Goal: Task Accomplishment & Management: Use online tool/utility

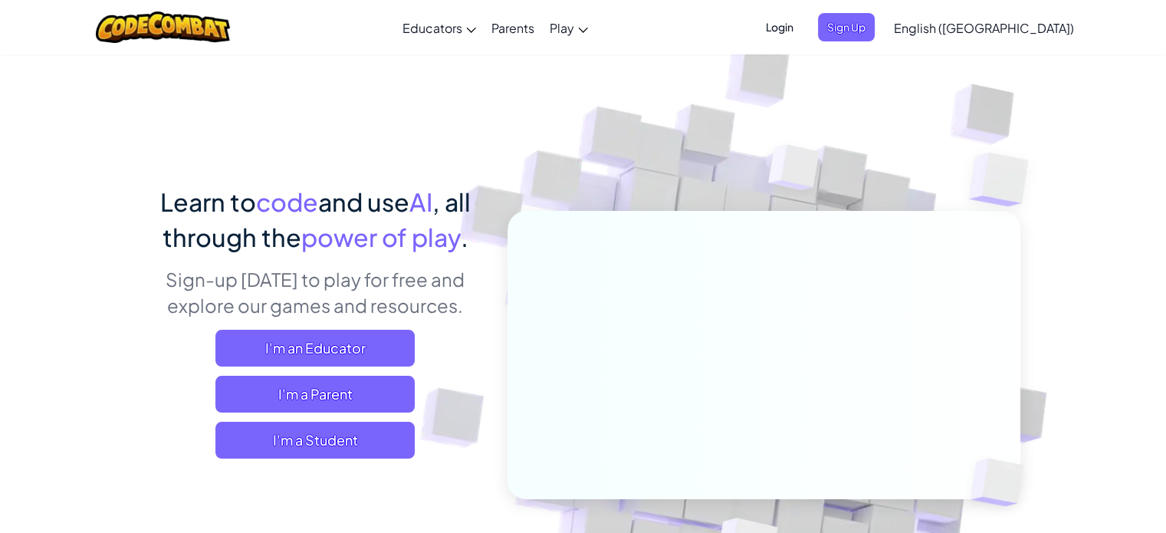
click at [802, 30] on span "Login" at bounding box center [779, 27] width 46 height 28
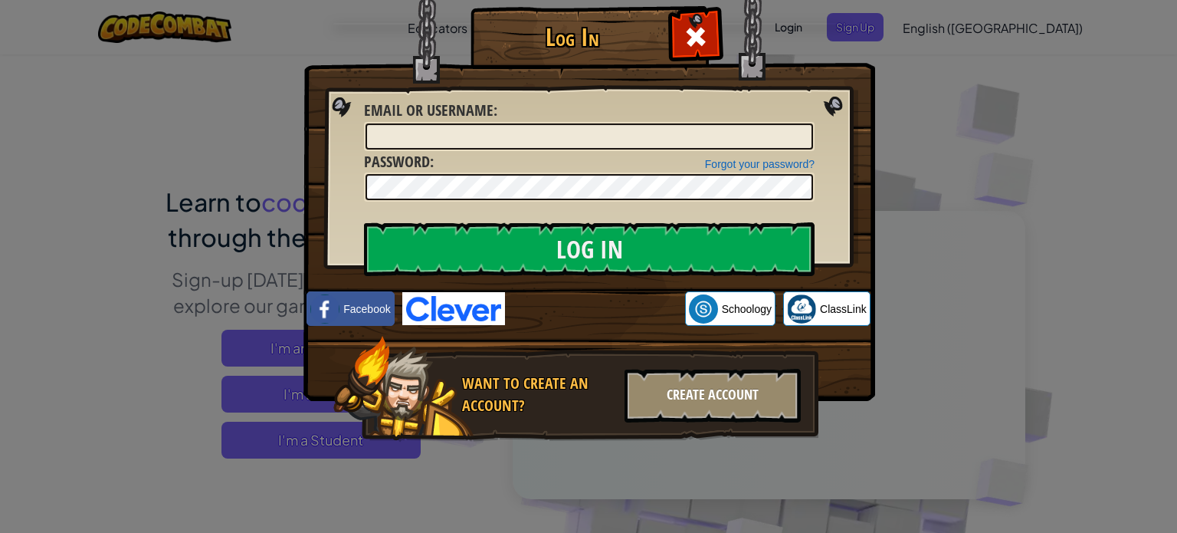
click at [731, 397] on div "Create Account" at bounding box center [713, 396] width 176 height 54
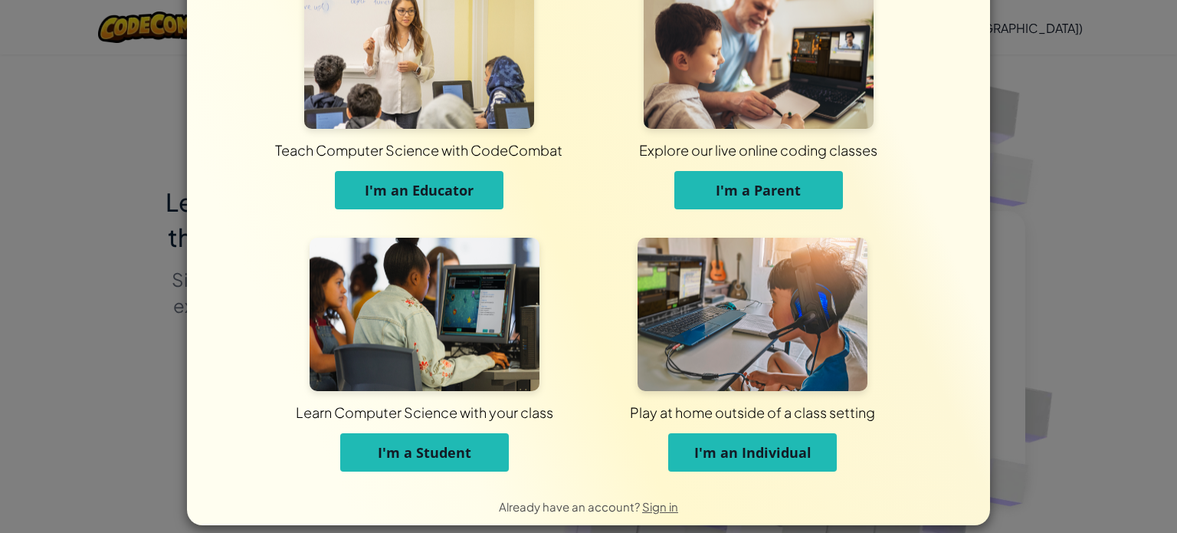
scroll to position [60, 0]
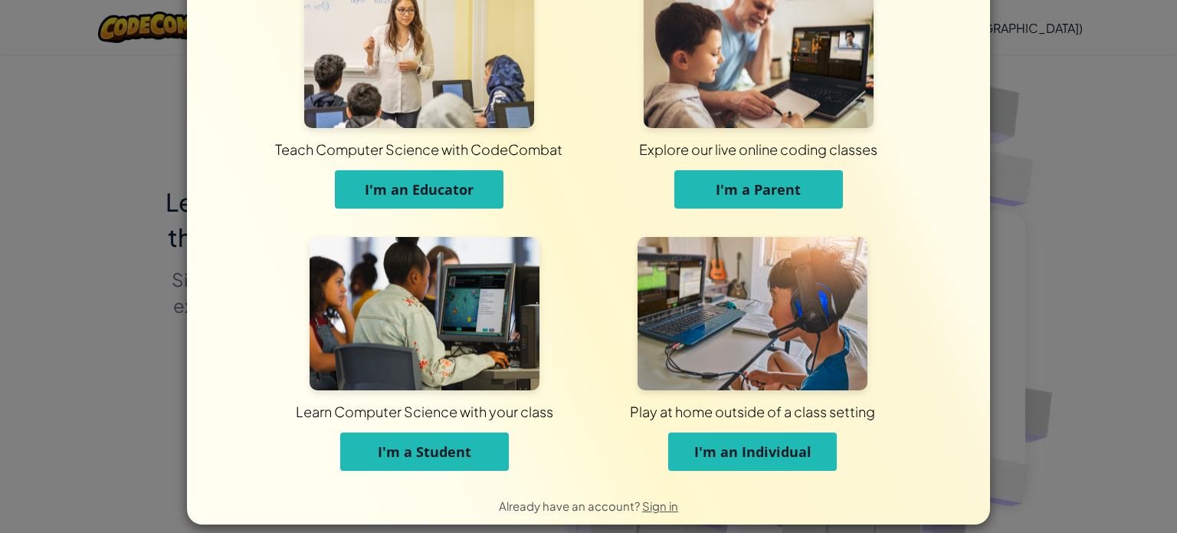
click at [846, 155] on div "Explore our live online coding classes" at bounding box center [758, 148] width 789 height 19
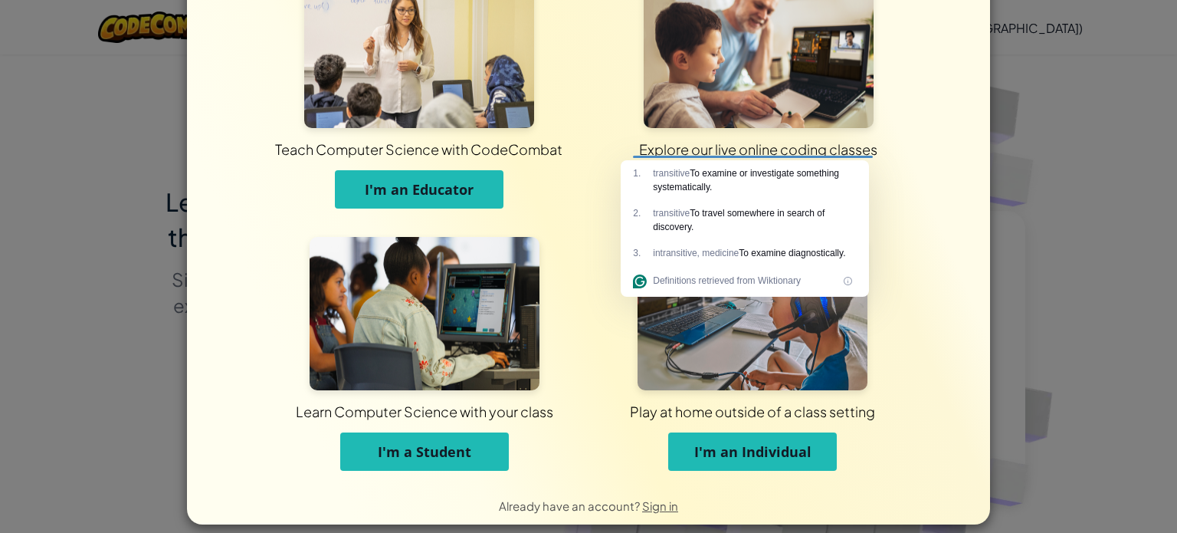
click at [569, 163] on div "Teach Computer Science with CodeCombat I'm an Educator" at bounding box center [419, 99] width 340 height 249
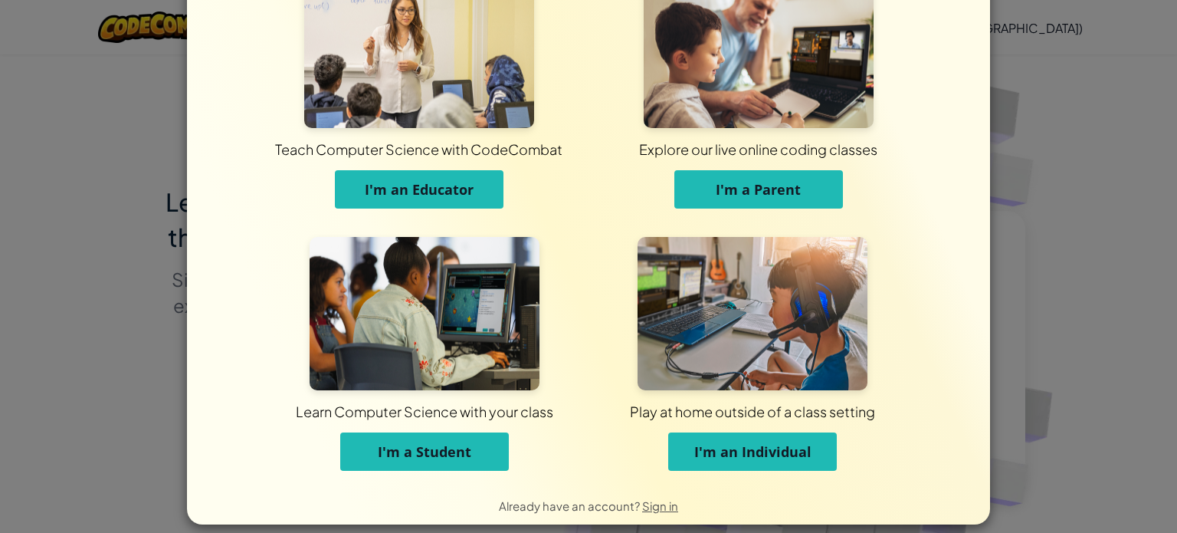
click at [967, 307] on div "Teach Computer Science with CodeCombat I'm an Educator Explore our live online …" at bounding box center [588, 213] width 803 height 546
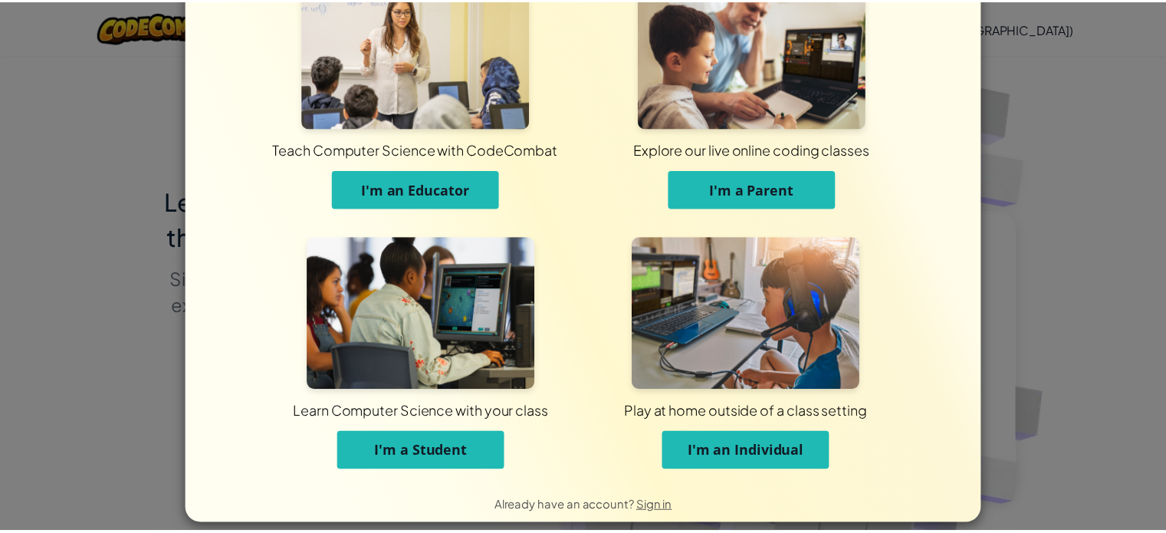
scroll to position [0, 0]
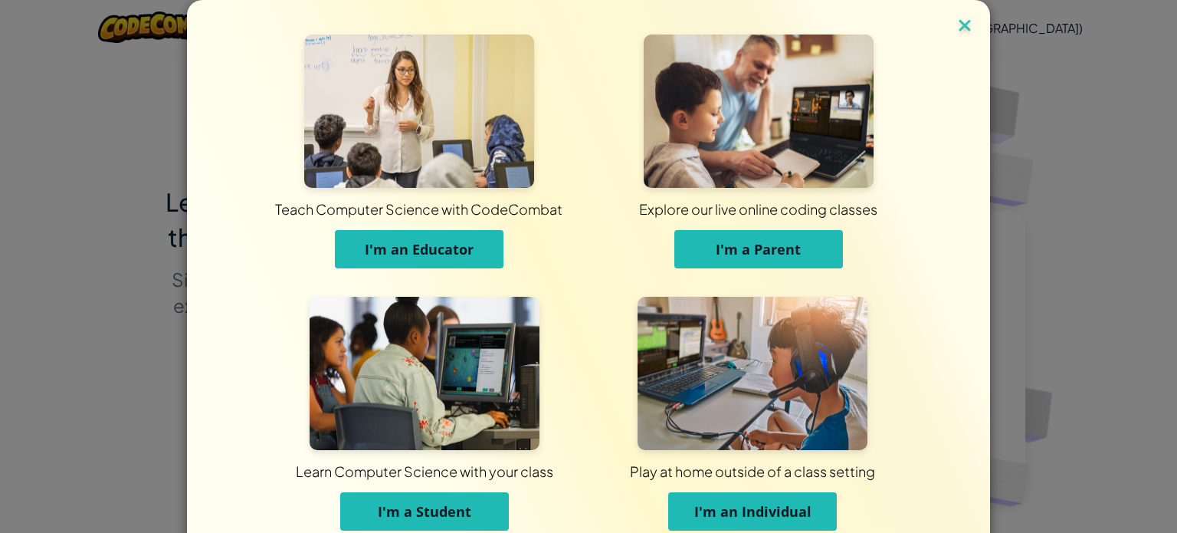
click at [957, 21] on img at bounding box center [965, 26] width 20 height 23
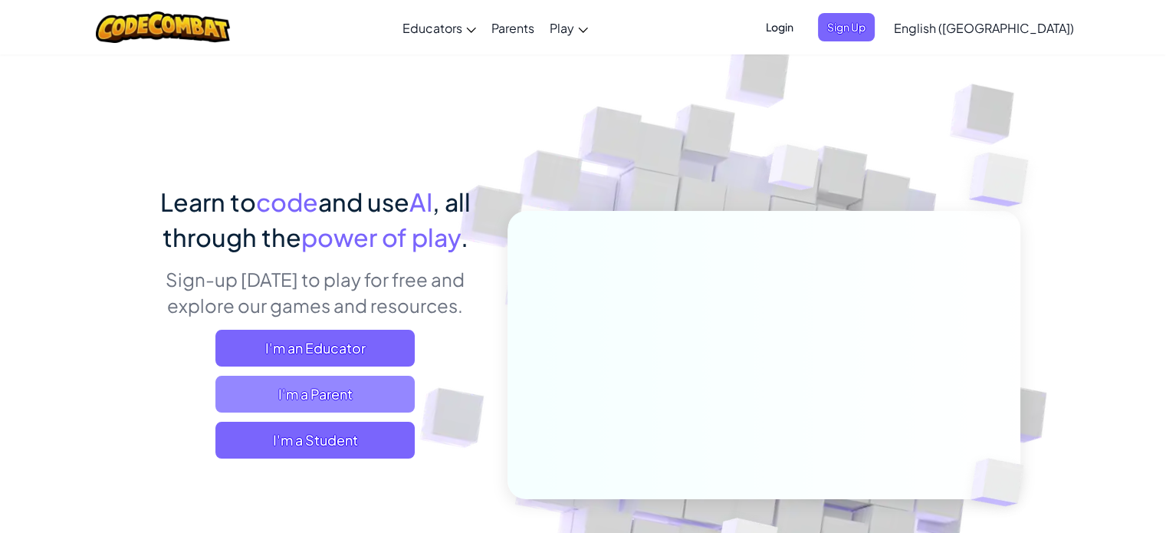
click at [331, 387] on span "I'm a Parent" at bounding box center [314, 394] width 199 height 37
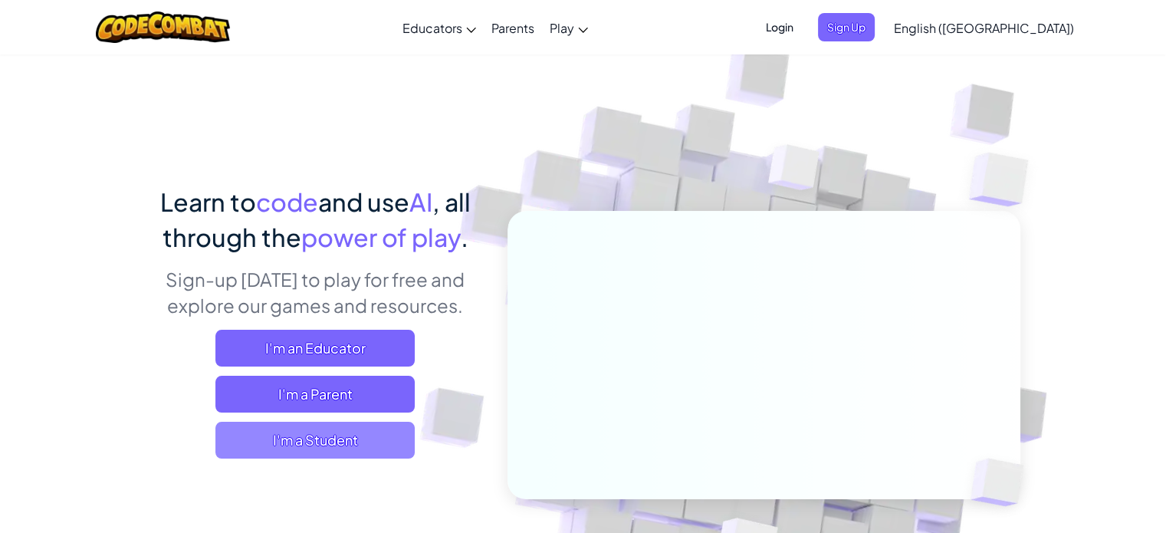
click at [343, 440] on span "I'm a Student" at bounding box center [314, 440] width 199 height 37
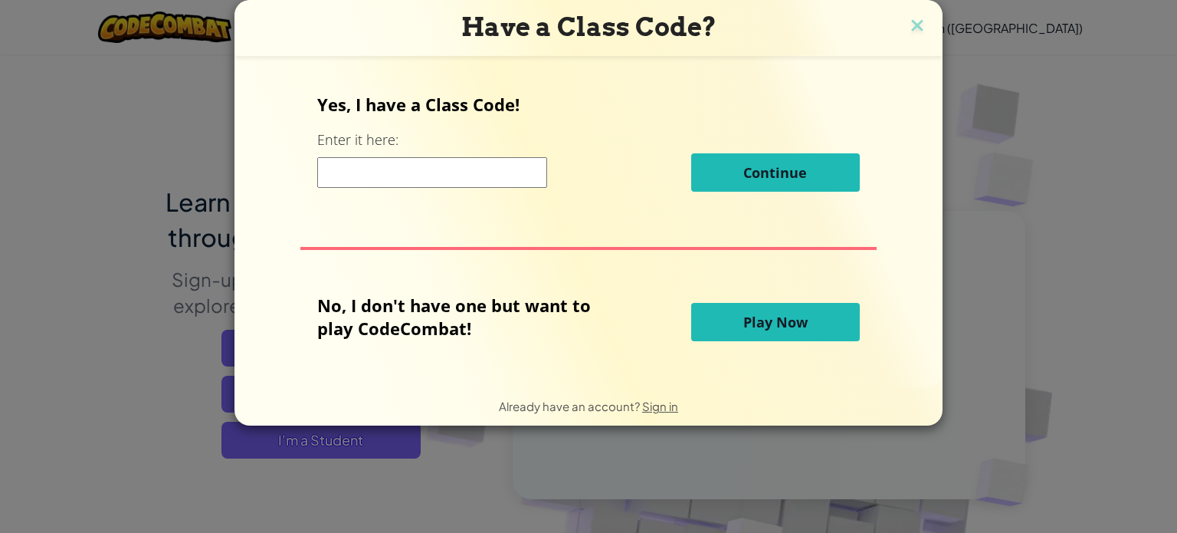
click at [751, 326] on span "Play Now" at bounding box center [775, 322] width 64 height 18
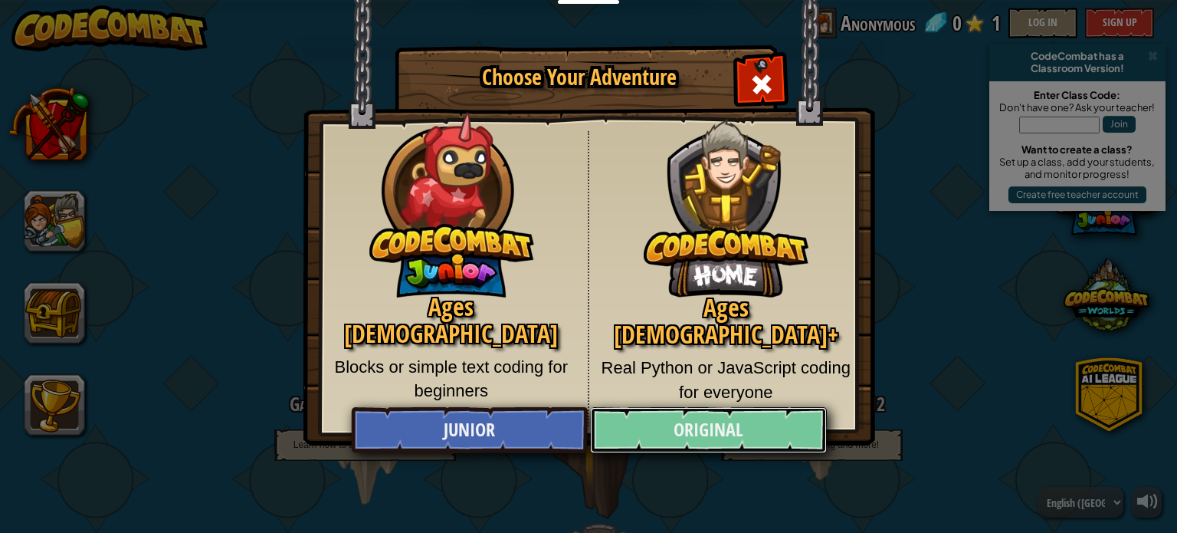
click at [740, 432] on link "Original" at bounding box center [708, 430] width 236 height 46
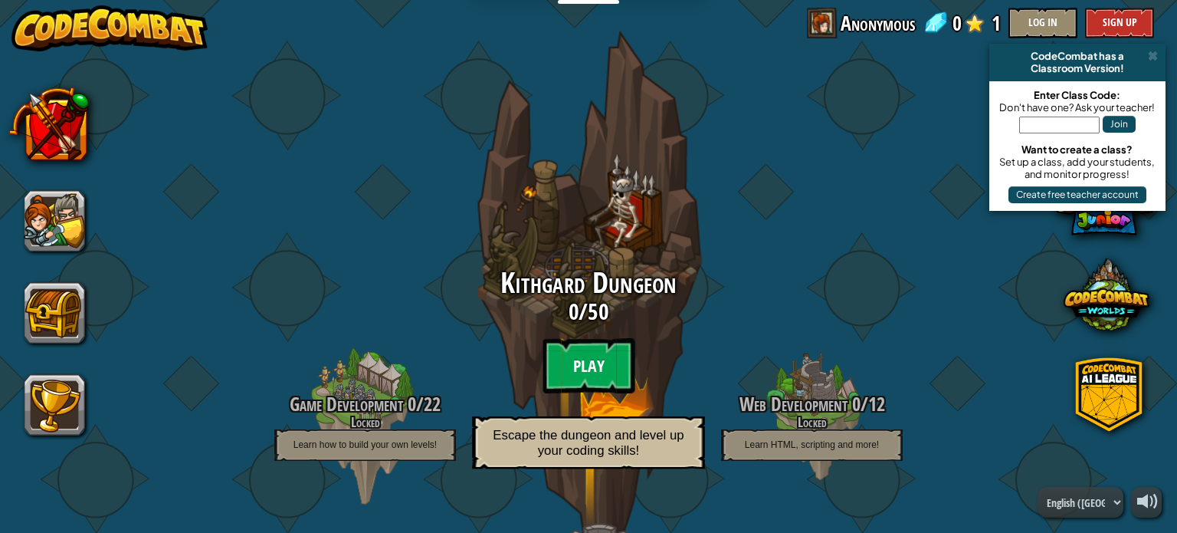
click at [609, 367] on btn "Play" at bounding box center [589, 365] width 92 height 55
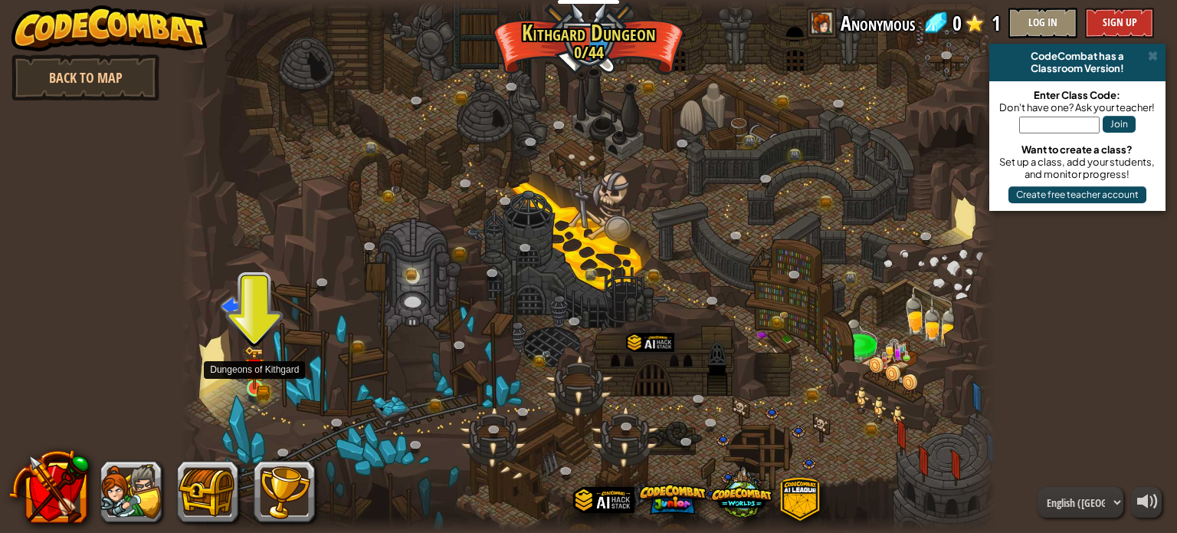
click at [250, 382] on img at bounding box center [255, 368] width 20 height 44
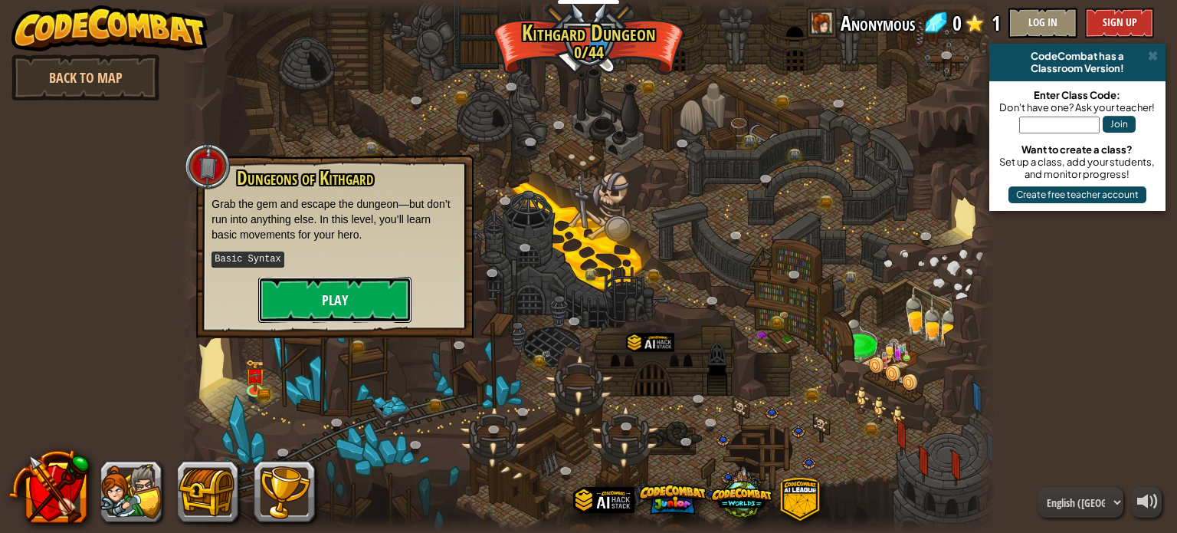
click at [317, 303] on button "Play" at bounding box center [334, 300] width 153 height 46
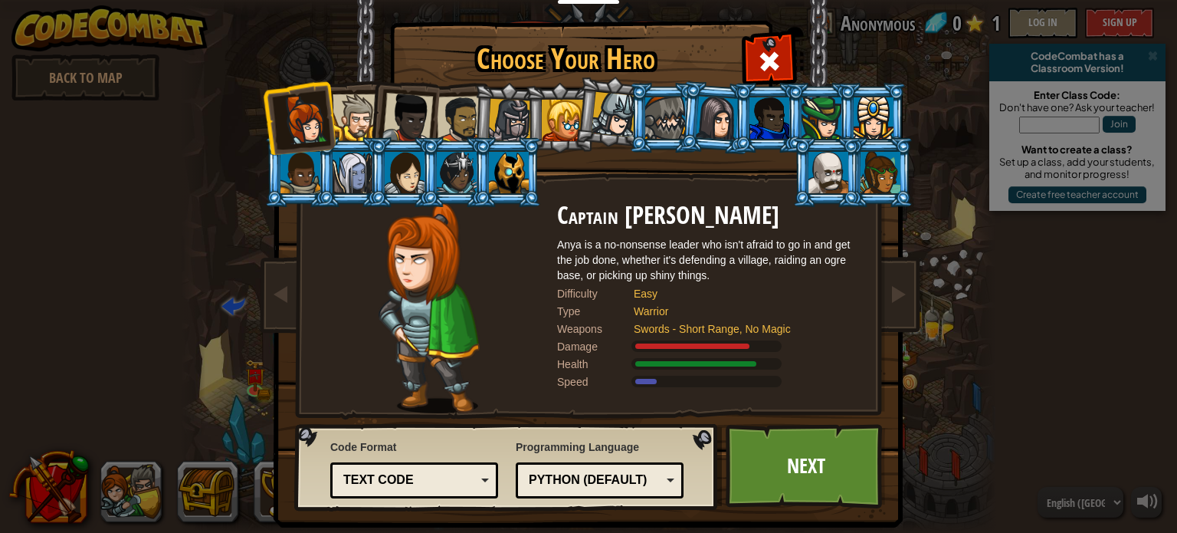
click at [438, 471] on div "Text code" at bounding box center [409, 480] width 133 height 18
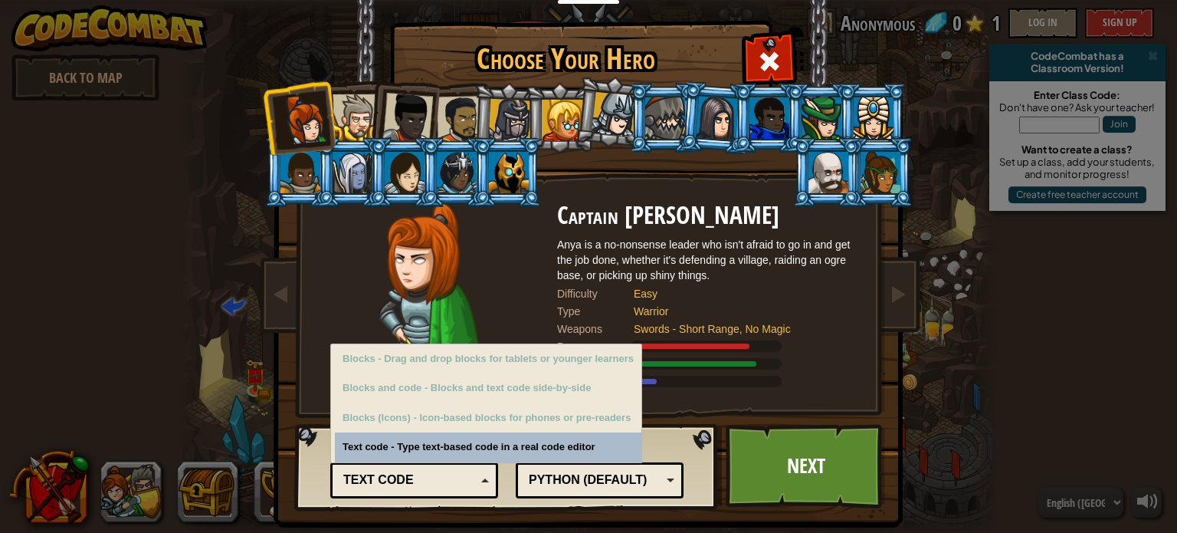
click at [448, 482] on div "Text code" at bounding box center [409, 480] width 133 height 18
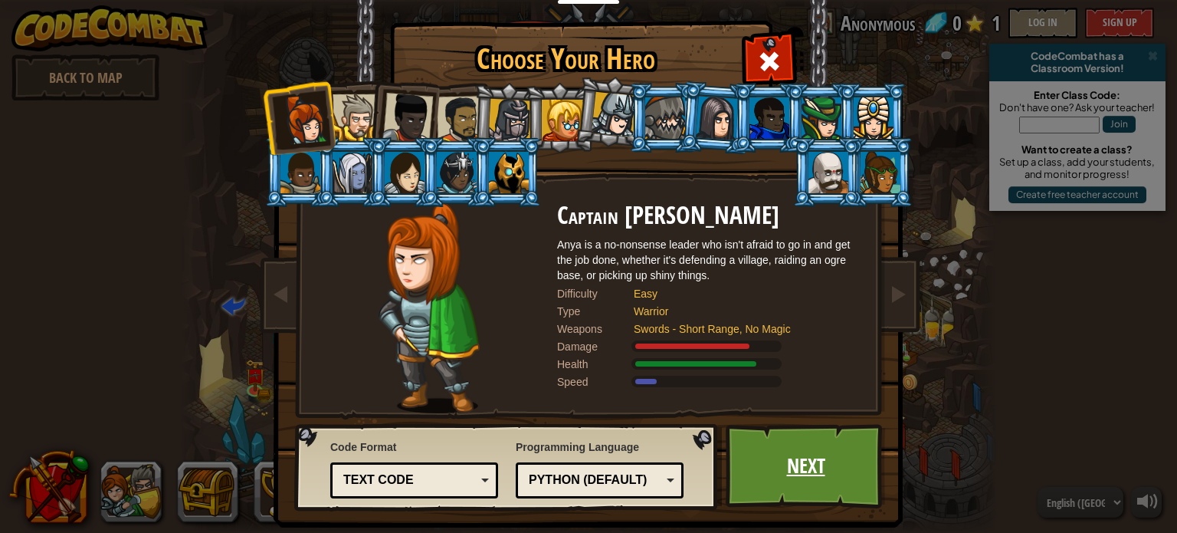
click at [755, 468] on link "Next" at bounding box center [806, 466] width 160 height 84
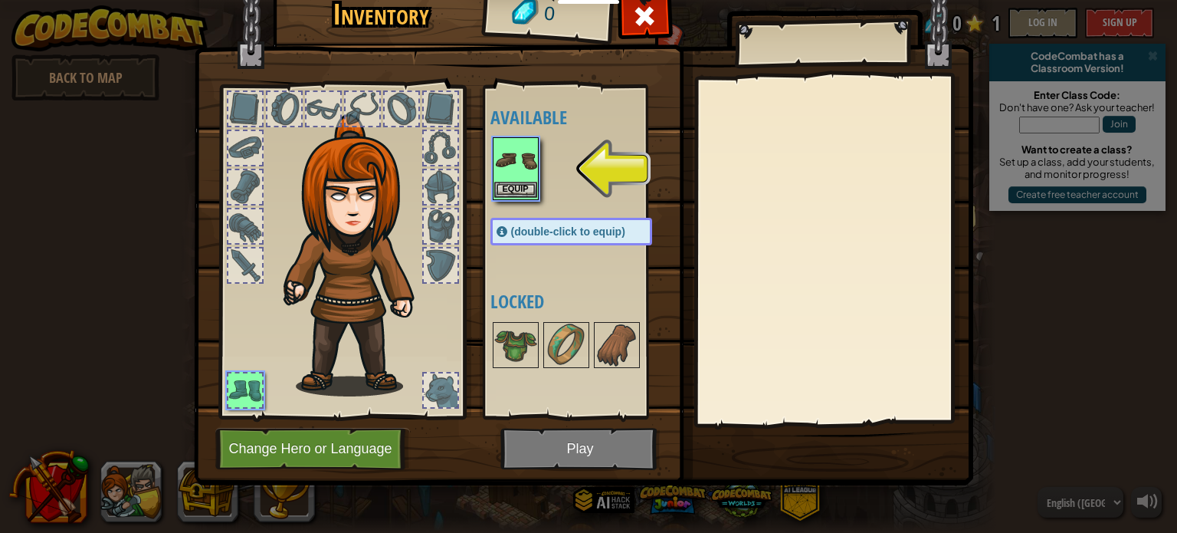
click at [521, 176] on img at bounding box center [515, 160] width 43 height 43
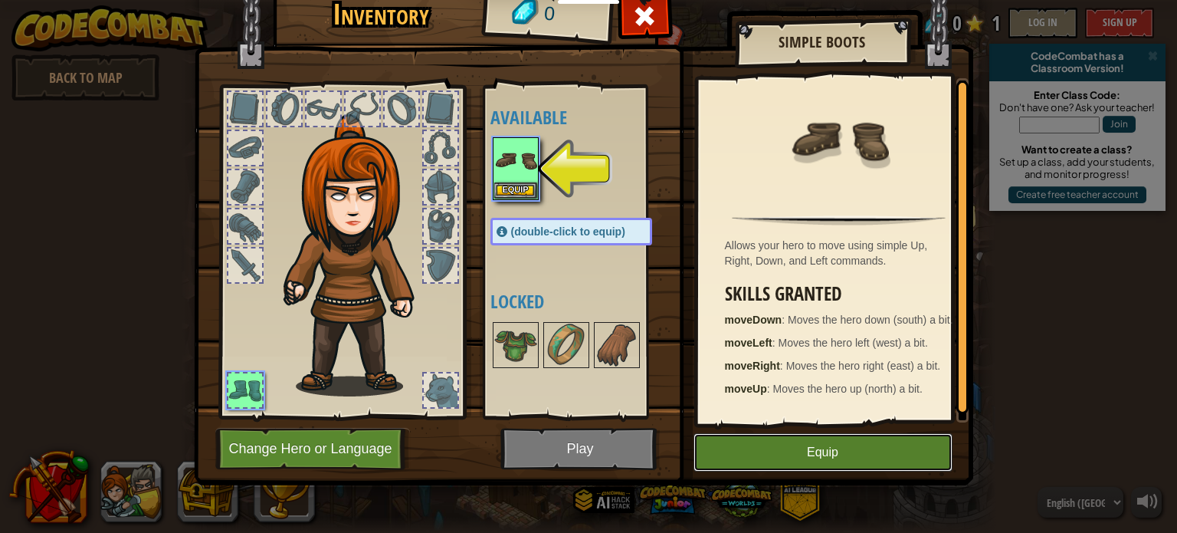
click at [730, 443] on button "Equip" at bounding box center [823, 452] width 259 height 38
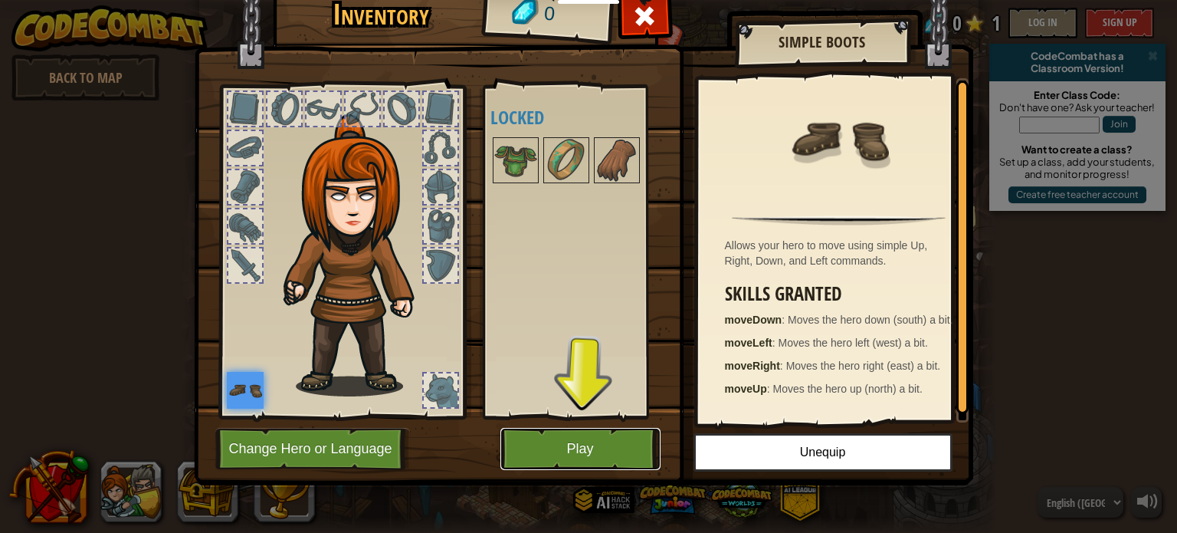
click at [557, 450] on button "Play" at bounding box center [580, 449] width 160 height 42
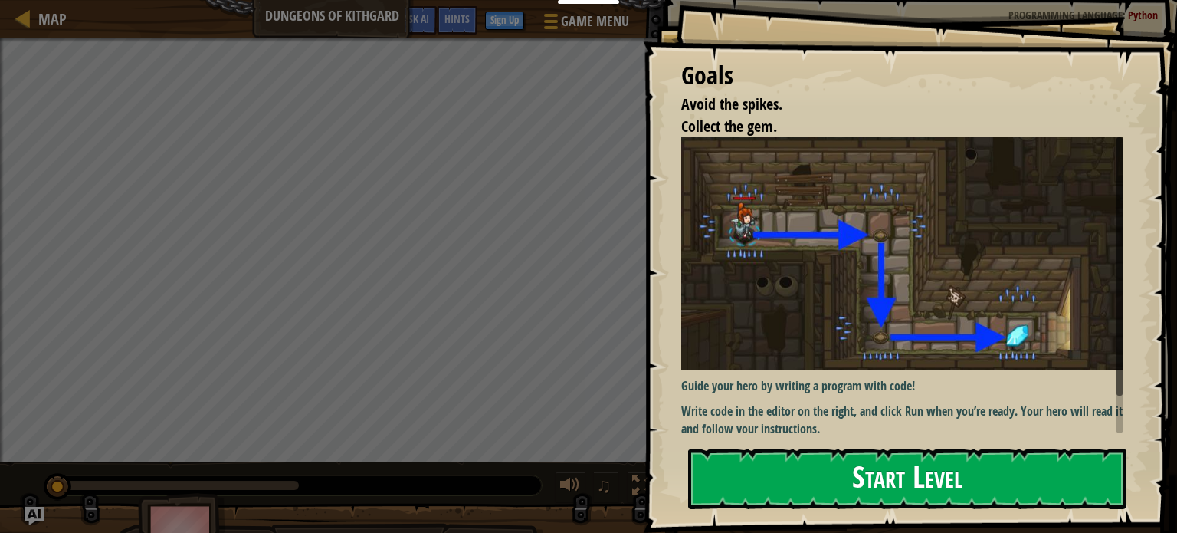
click at [777, 448] on button "Start Level" at bounding box center [907, 478] width 438 height 61
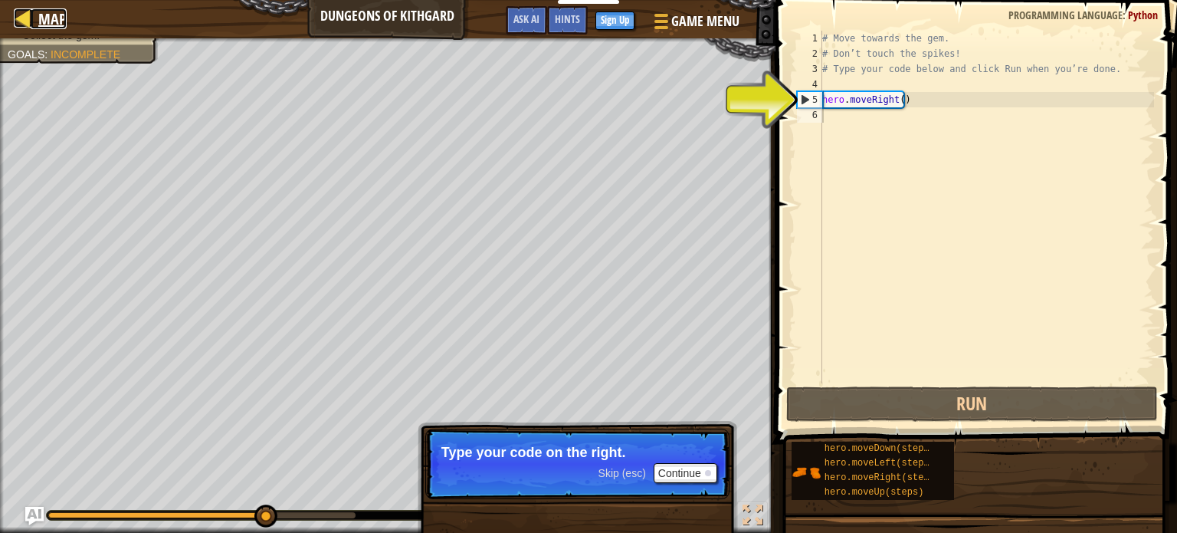
click at [38, 20] on span "Map" at bounding box center [52, 18] width 28 height 21
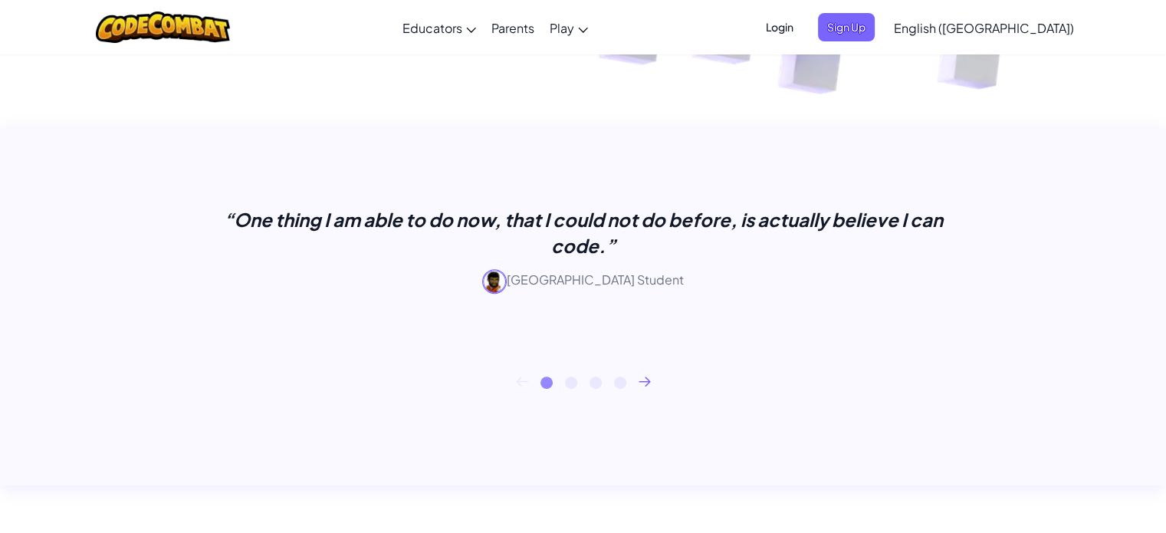
scroll to position [654, 0]
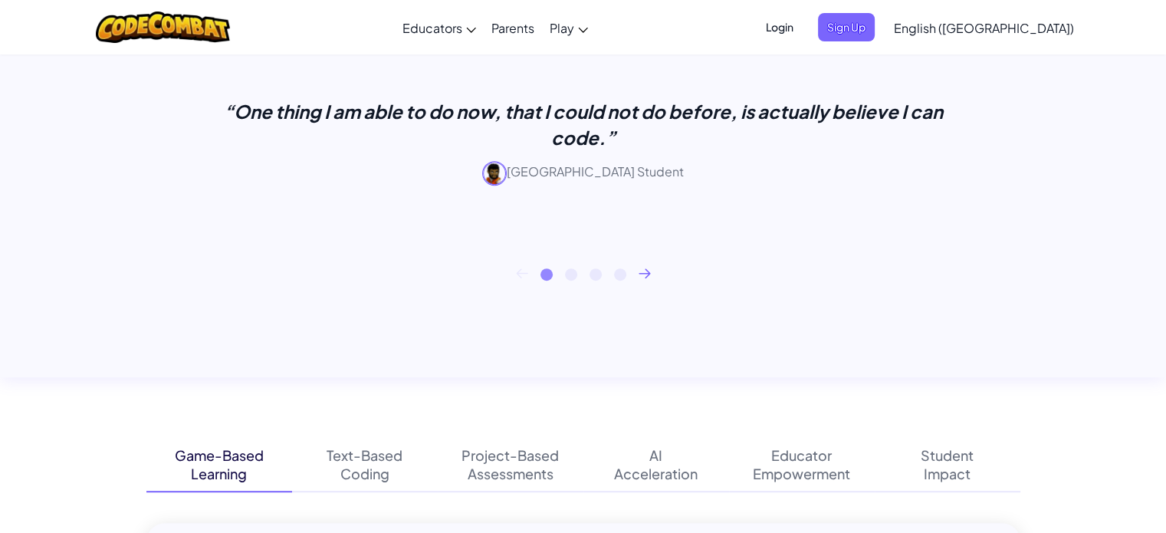
click at [646, 272] on icon at bounding box center [644, 272] width 11 height 8
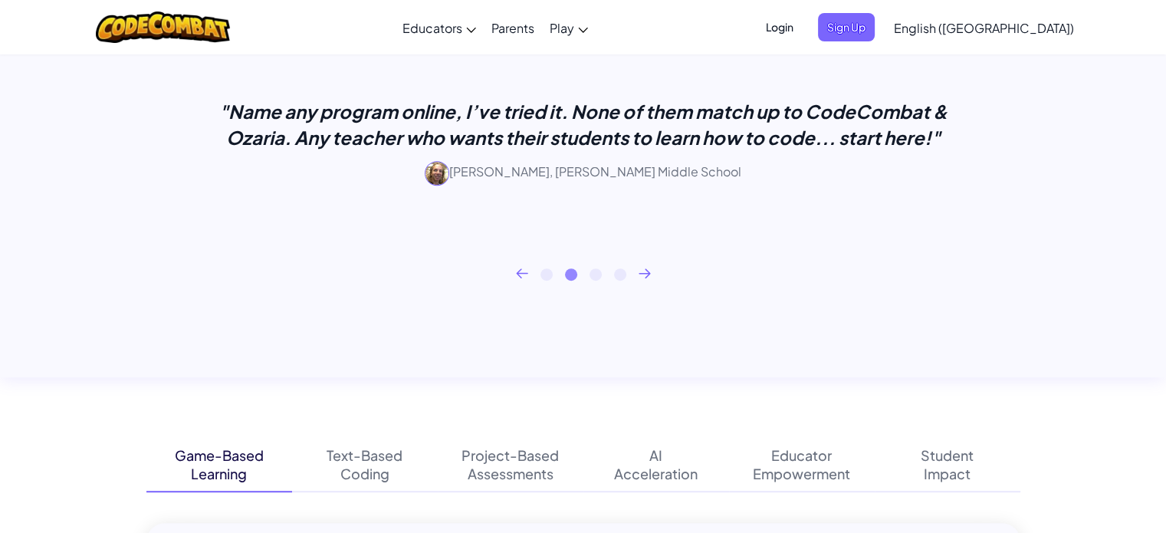
click at [646, 272] on icon at bounding box center [644, 272] width 11 height 8
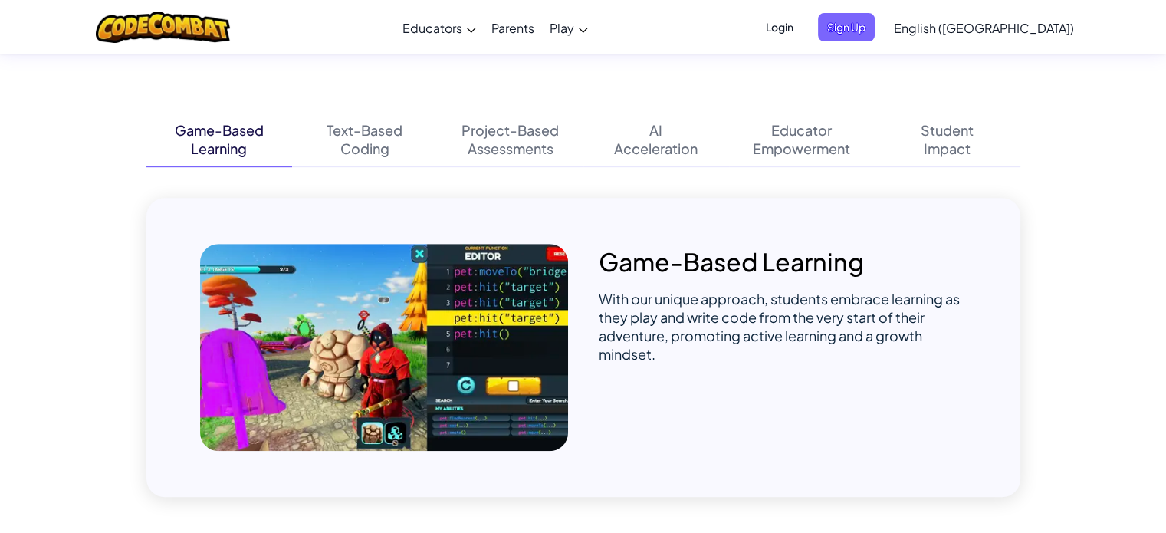
scroll to position [983, 0]
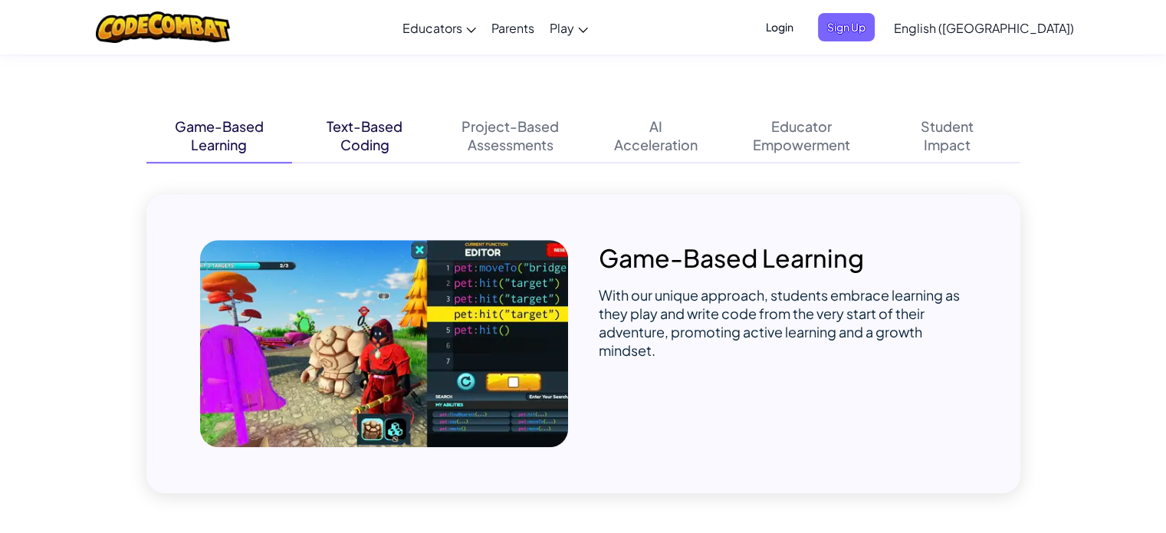
click at [350, 121] on div "Text-Based" at bounding box center [365, 126] width 76 height 18
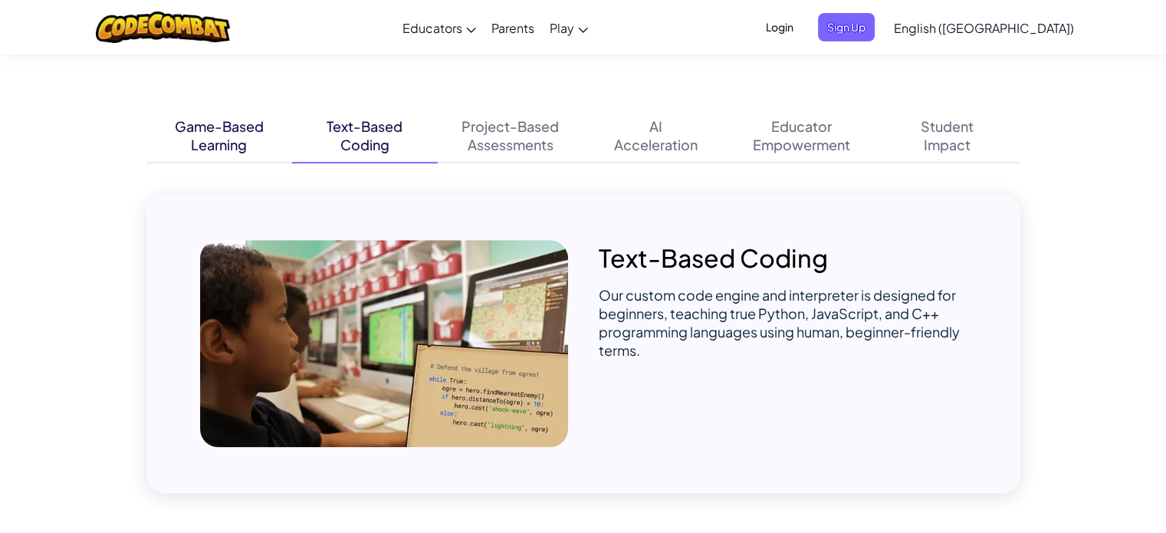
click at [239, 145] on div "Learning" at bounding box center [219, 145] width 56 height 18
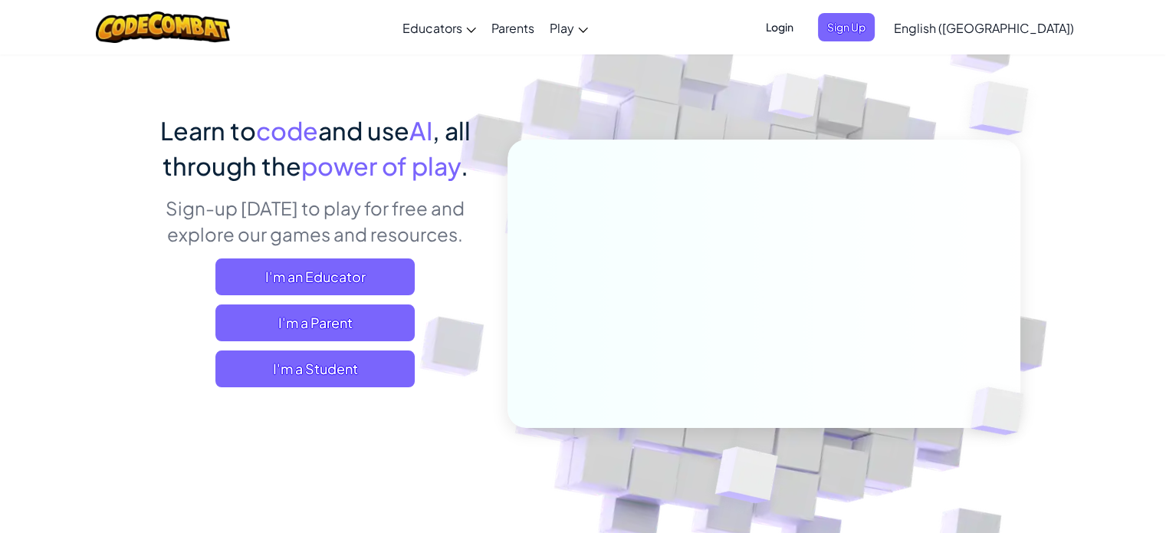
scroll to position [0, 0]
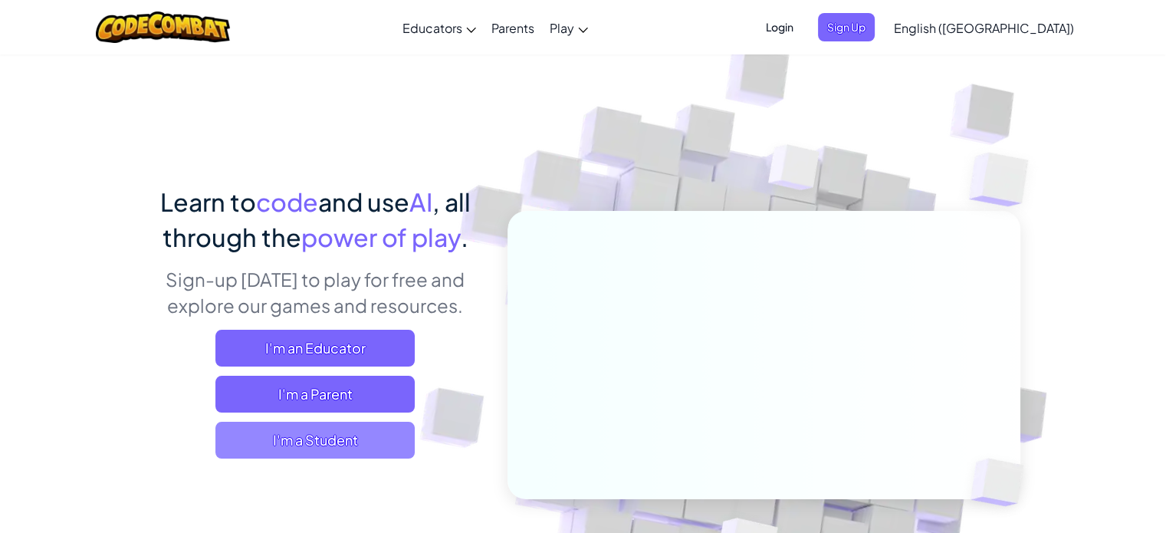
click at [337, 443] on span "I'm a Student" at bounding box center [314, 440] width 199 height 37
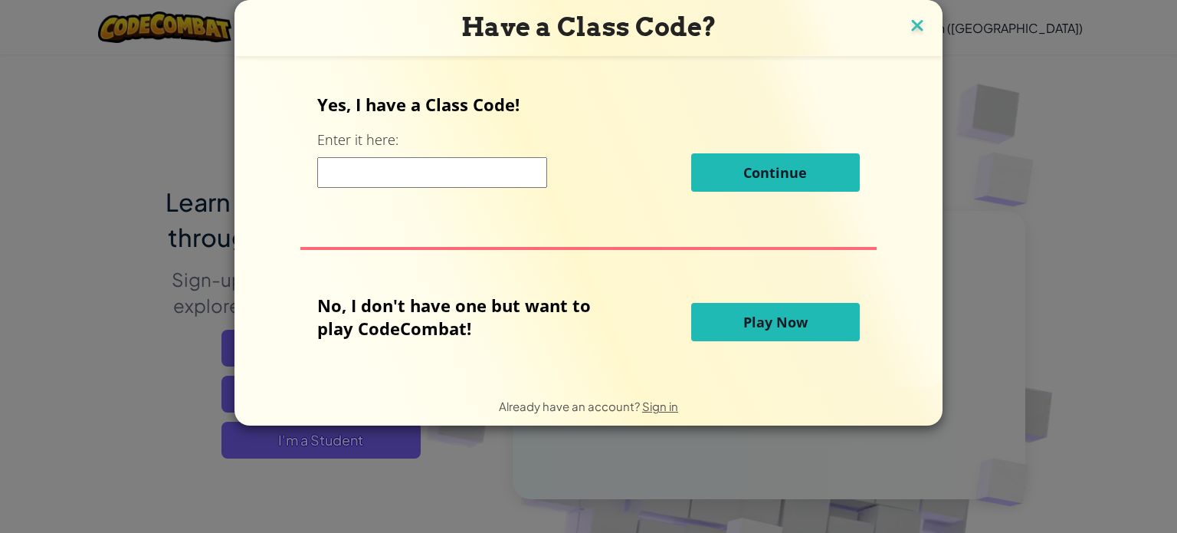
click at [923, 16] on img at bounding box center [917, 26] width 20 height 23
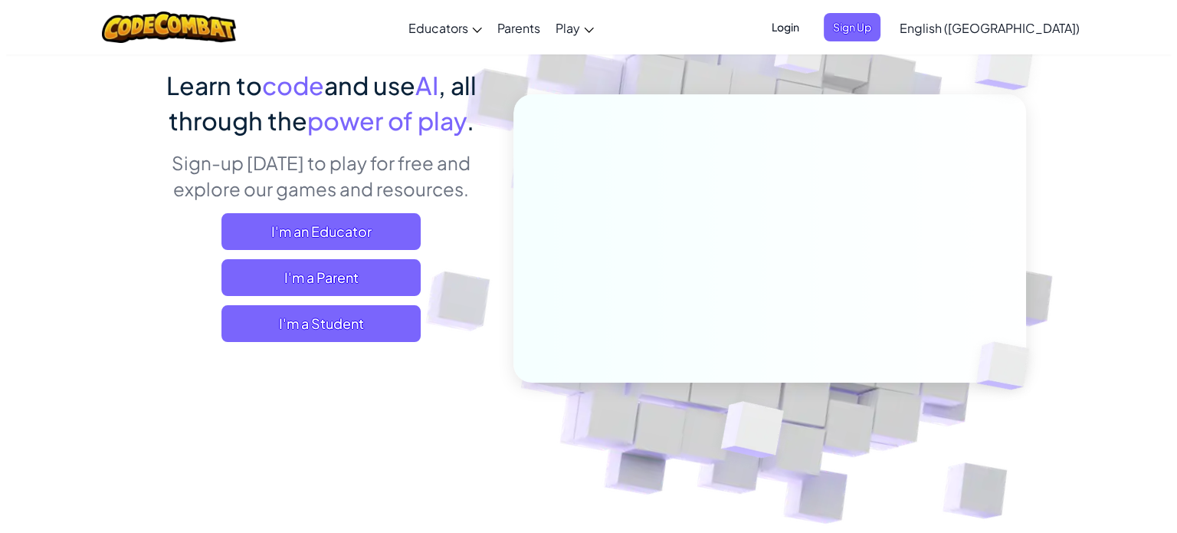
scroll to position [119, 0]
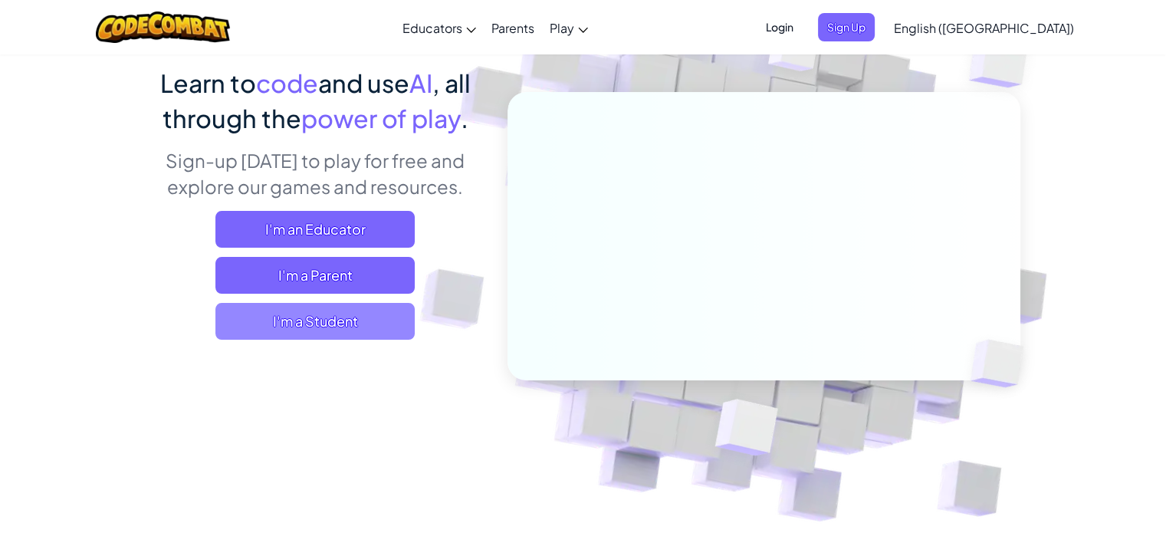
click at [363, 306] on span "I'm a Student" at bounding box center [314, 321] width 199 height 37
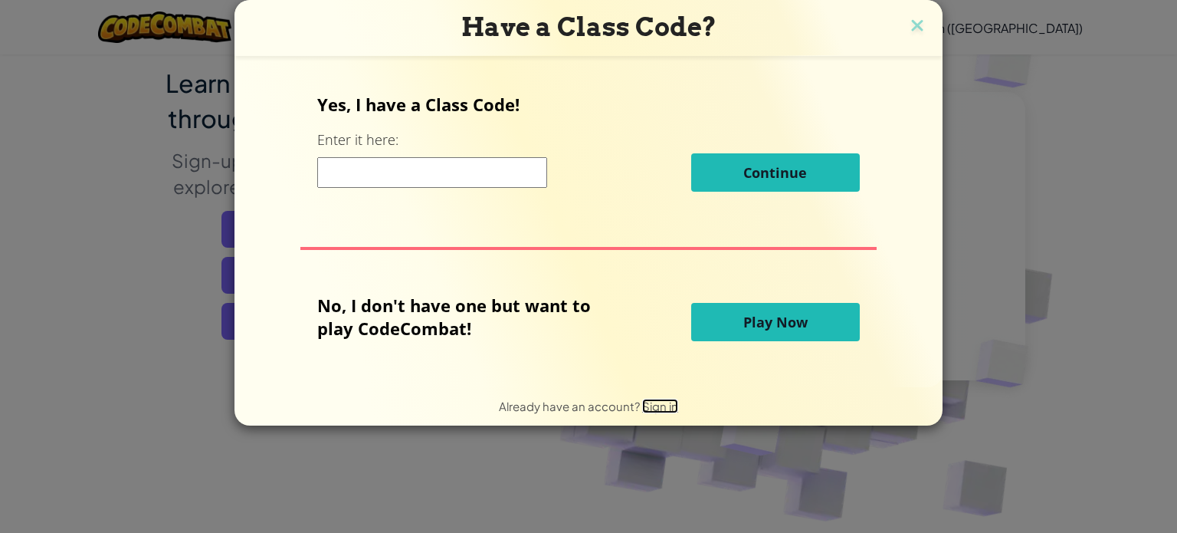
click at [653, 412] on span "Sign in" at bounding box center [660, 406] width 36 height 15
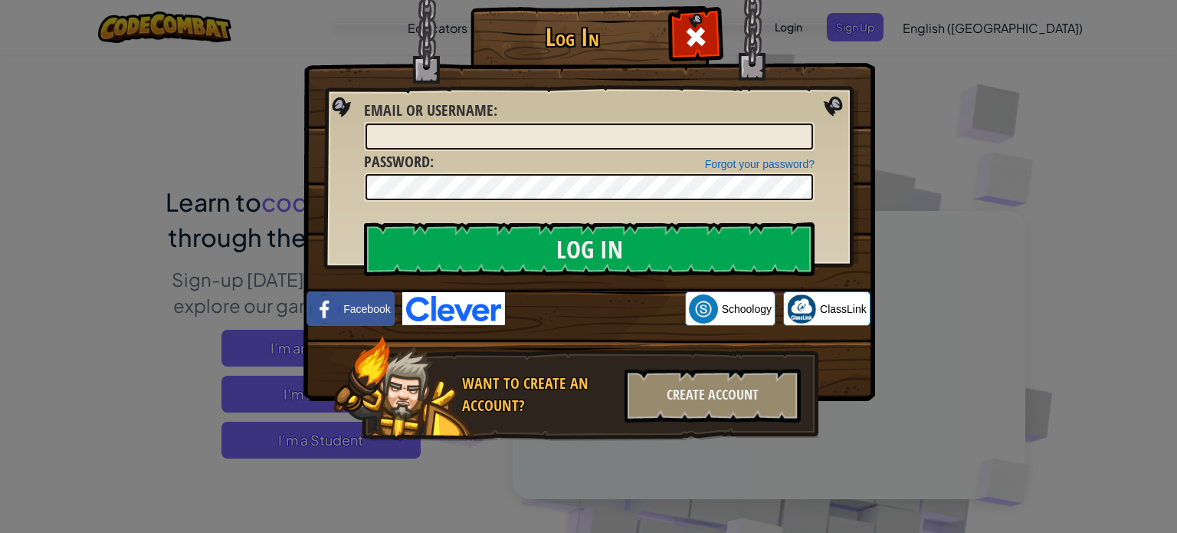
click at [805, 38] on img at bounding box center [590, 178] width 572 height 446
click at [748, 416] on div "Create Account" at bounding box center [713, 396] width 176 height 54
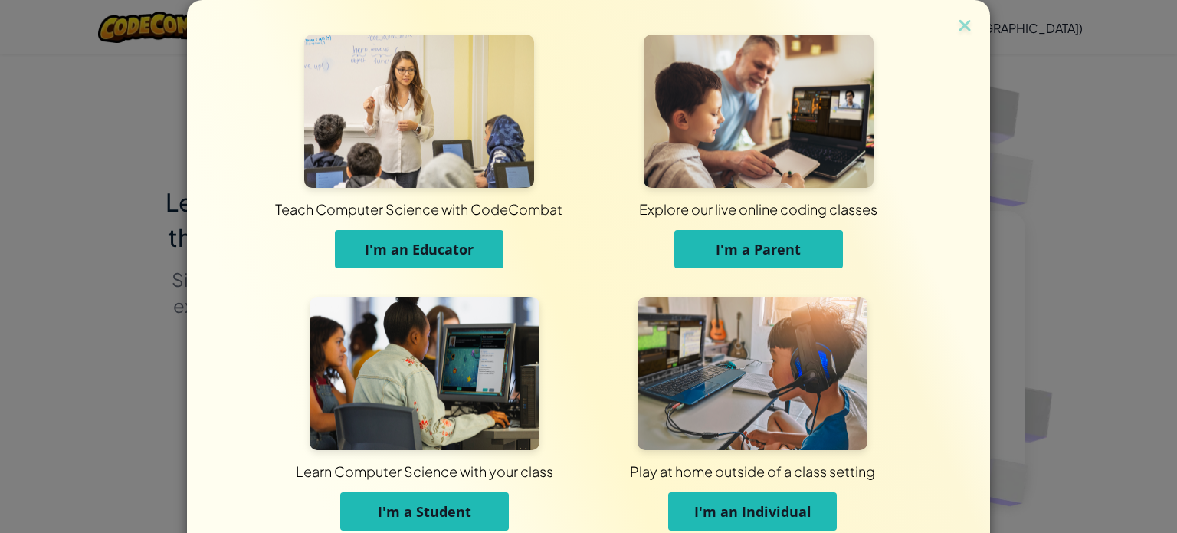
scroll to position [74, 0]
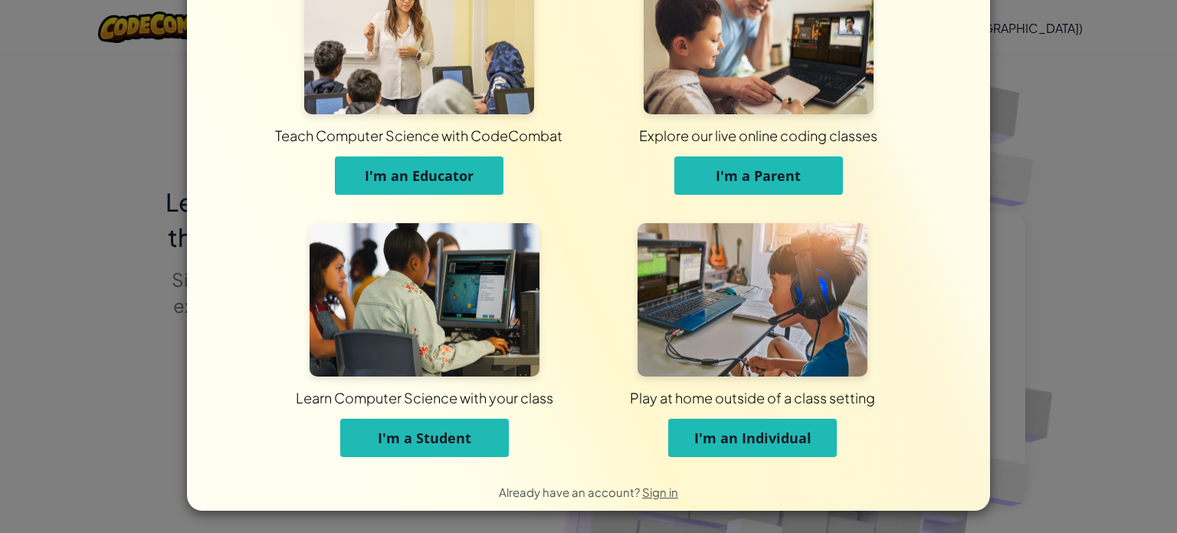
click at [708, 430] on span "I'm an Individual" at bounding box center [752, 437] width 117 height 18
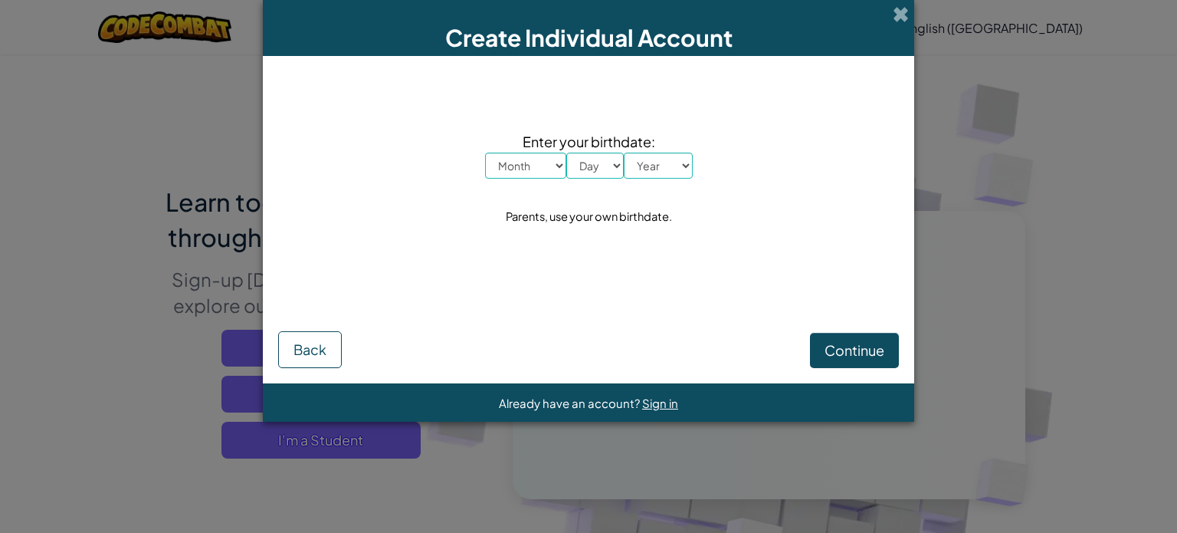
scroll to position [0, 0]
click at [512, 166] on select "Month January February March April May June July August September October Novem…" at bounding box center [525, 166] width 81 height 26
select select "7"
click at [485, 153] on select "Month January February March April May June July August September October Novem…" at bounding box center [525, 166] width 81 height 26
click at [598, 168] on select "Day 1 2 3 4 5 6 7 8 9 10 11 12 13 14 15 16 17 18 19 20 21 22 23 24 25 26 27 28 …" at bounding box center [594, 166] width 57 height 26
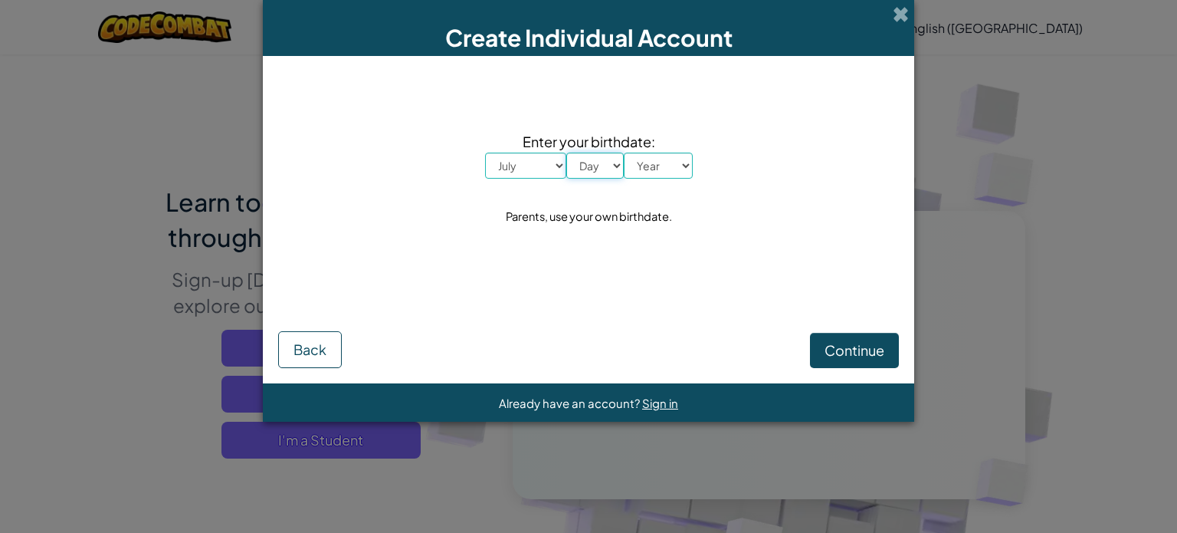
select select "4"
click at [566, 153] on select "Day 1 2 3 4 5 6 7 8 9 10 11 12 13 14 15 16 17 18 19 20 21 22 23 24 25 26 27 28 …" at bounding box center [594, 166] width 57 height 26
click at [658, 176] on select "Year 2025 2024 2023 2022 2021 2020 2019 2018 2017 2016 2015 2014 2013 2012 2011…" at bounding box center [658, 166] width 69 height 26
select select "2000"
click at [624, 153] on select "Year 2025 2024 2023 2022 2021 2020 2019 2018 2017 2016 2015 2014 2013 2012 2011…" at bounding box center [658, 166] width 69 height 26
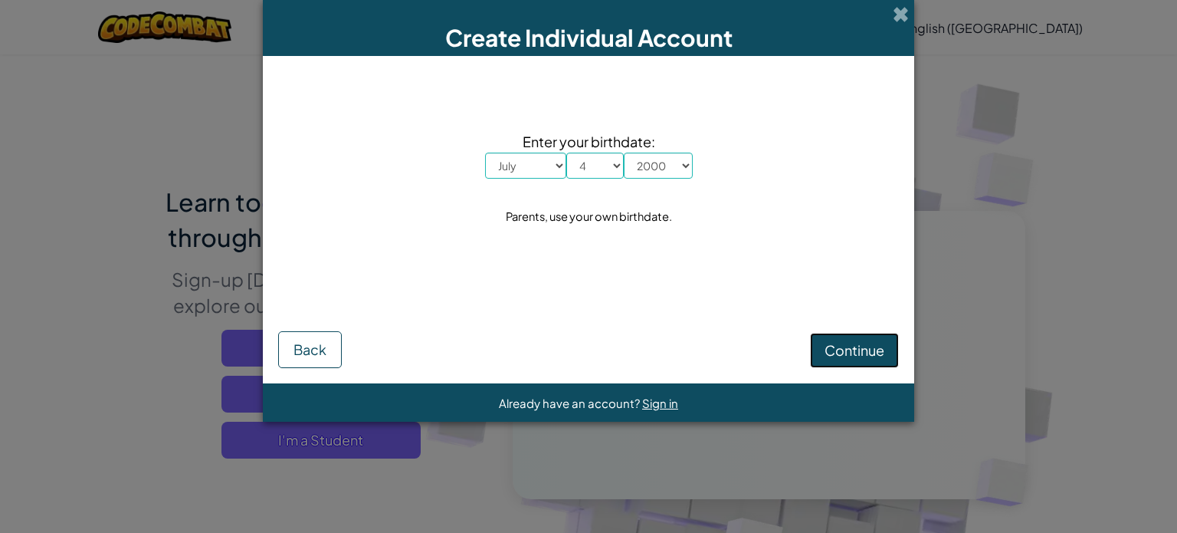
click at [812, 350] on button "Continue" at bounding box center [854, 350] width 89 height 35
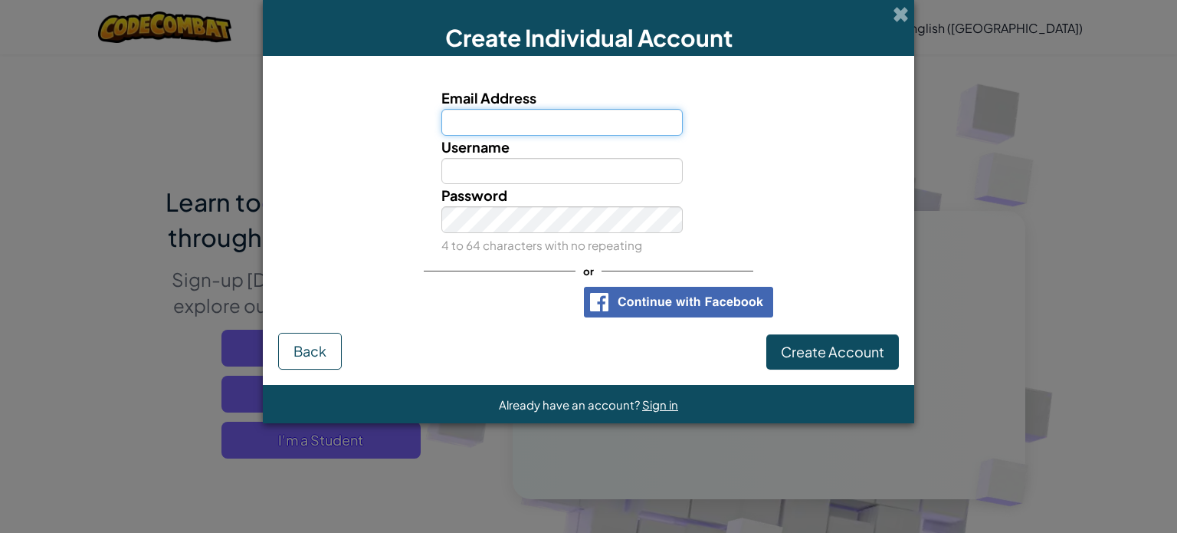
click at [546, 126] on input "Email Address" at bounding box center [562, 122] width 242 height 27
type input "yingkecswaterloo@outlook.com"
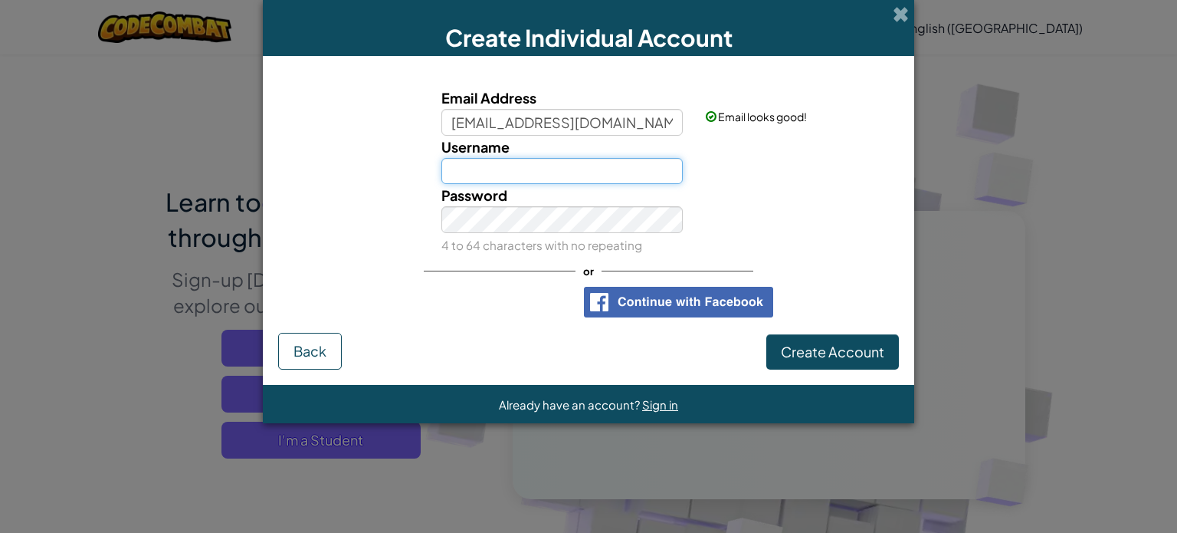
click at [566, 176] on input "Username" at bounding box center [562, 171] width 242 height 27
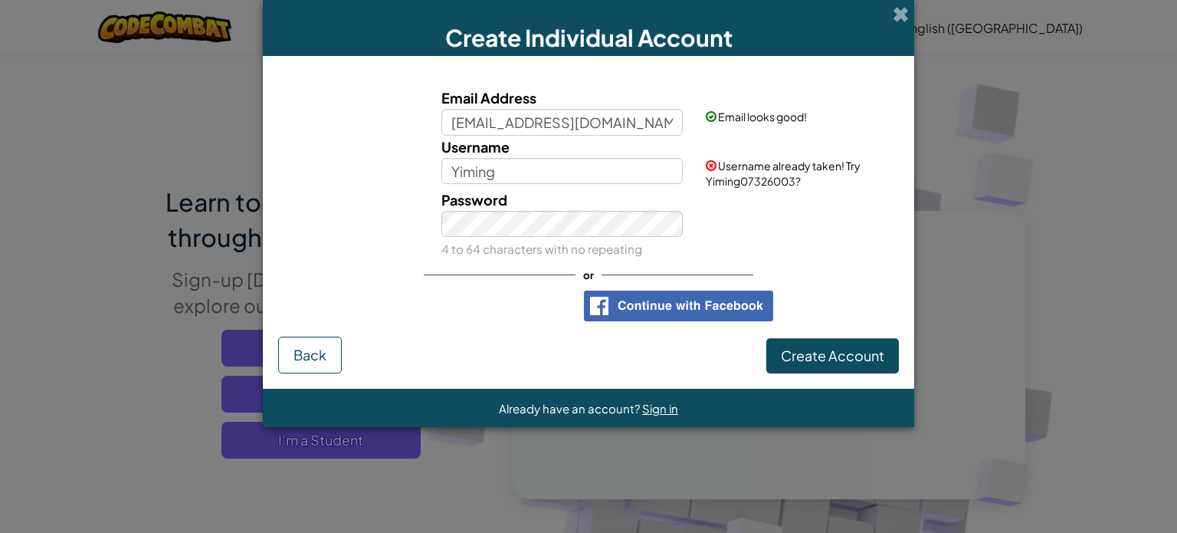
click at [728, 194] on div "Password 4 to 64 characters with no repeating" at bounding box center [589, 225] width 636 height 72
click at [783, 179] on span "Username already taken! Try Yiming07326003?" at bounding box center [783, 173] width 155 height 29
copy span "Yiming07326003"
click at [517, 162] on input "Yiming" at bounding box center [562, 171] width 242 height 27
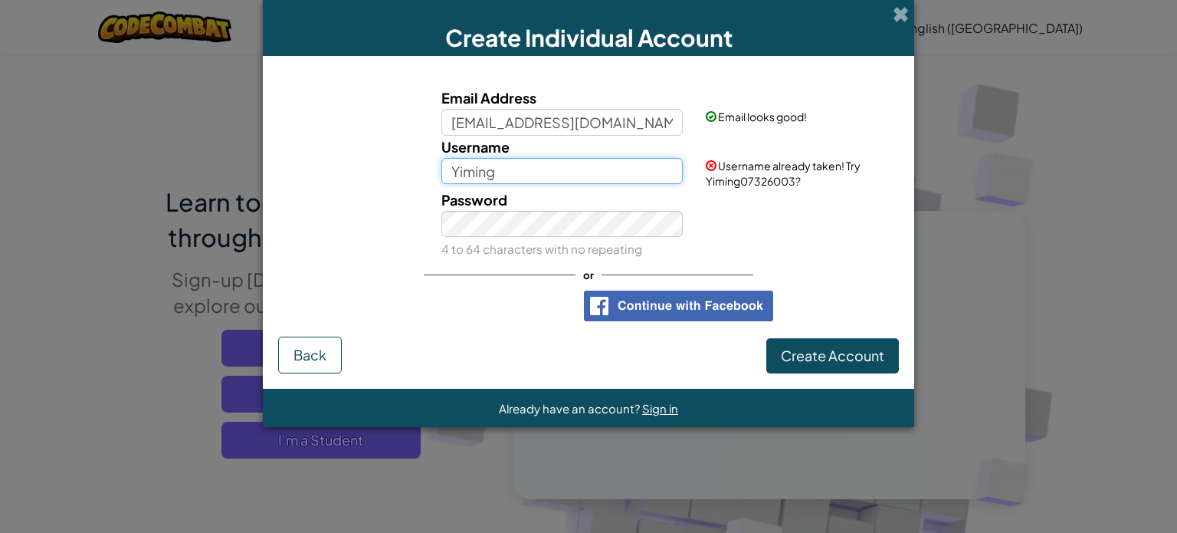
click at [517, 162] on input "Yiming" at bounding box center [562, 171] width 242 height 27
paste input "07326003"
type input "Yiming07326003"
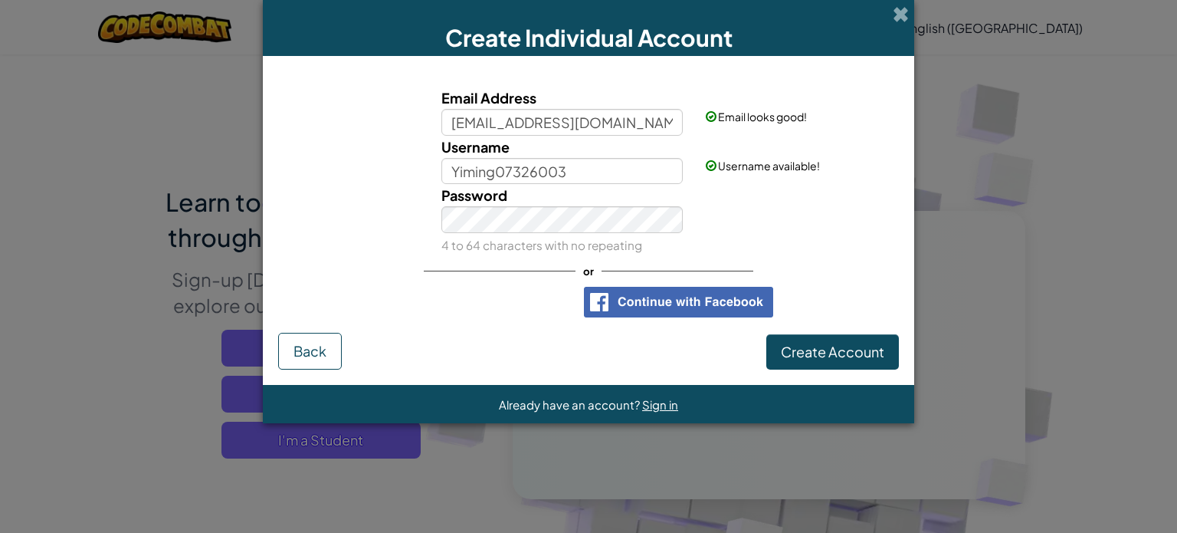
click at [507, 240] on div "Password 4 to 64 characters with no repeating" at bounding box center [562, 220] width 265 height 72
click at [817, 350] on span "Create Account" at bounding box center [832, 352] width 103 height 18
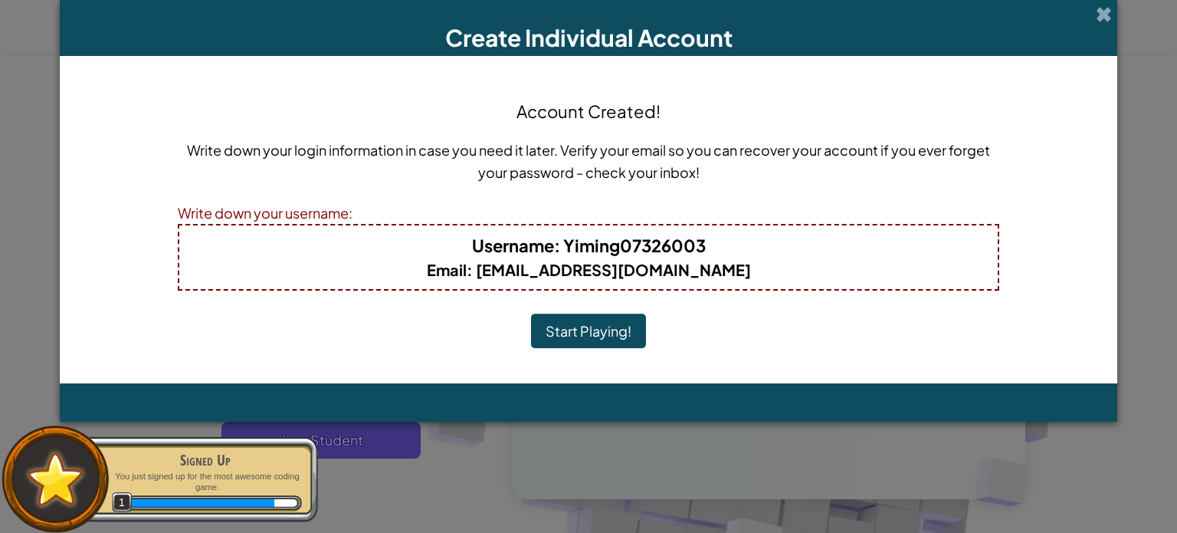
click at [553, 340] on button "Start Playing!" at bounding box center [588, 330] width 115 height 35
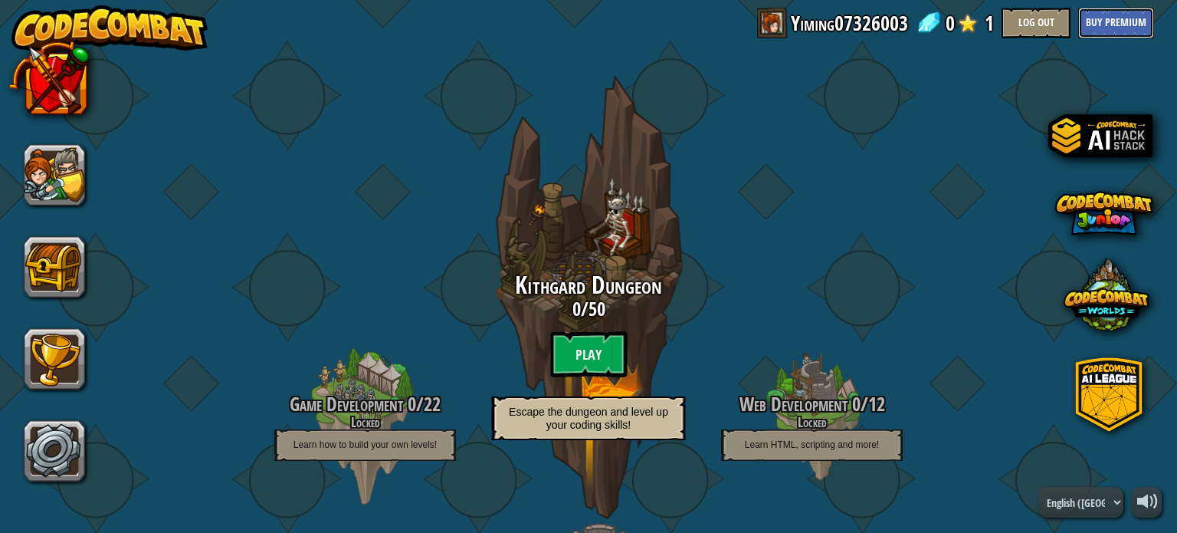
click at [1116, 9] on button "Buy Premium" at bounding box center [1116, 23] width 76 height 31
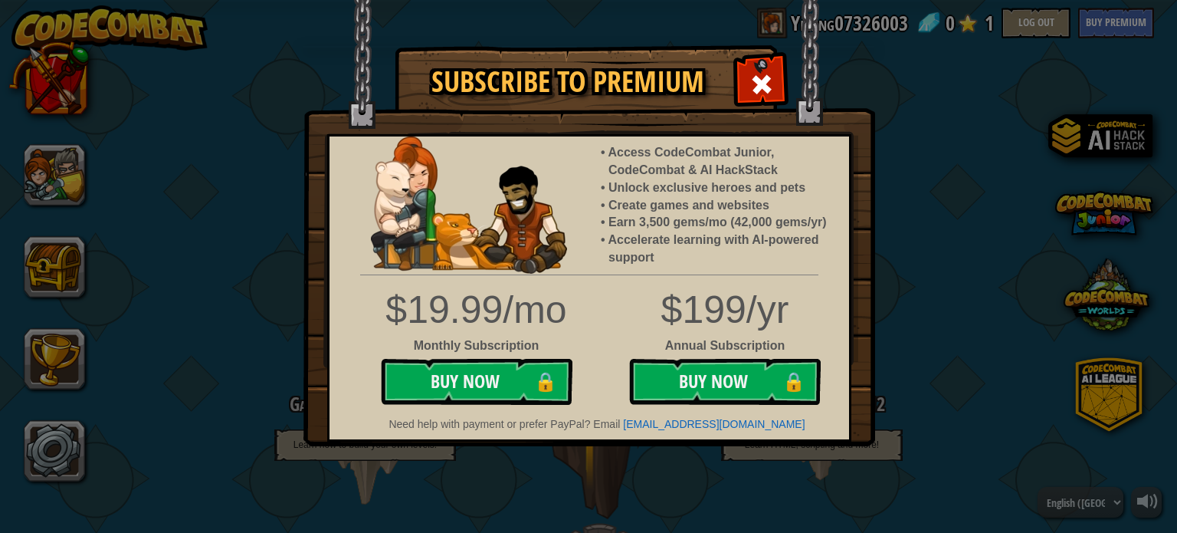
click at [989, 233] on div "Subscribe to Premium Access CodeCombat Junior, CodeCombat & AI HackStack Unlock…" at bounding box center [588, 266] width 1177 height 533
click at [753, 92] on span at bounding box center [762, 84] width 25 height 25
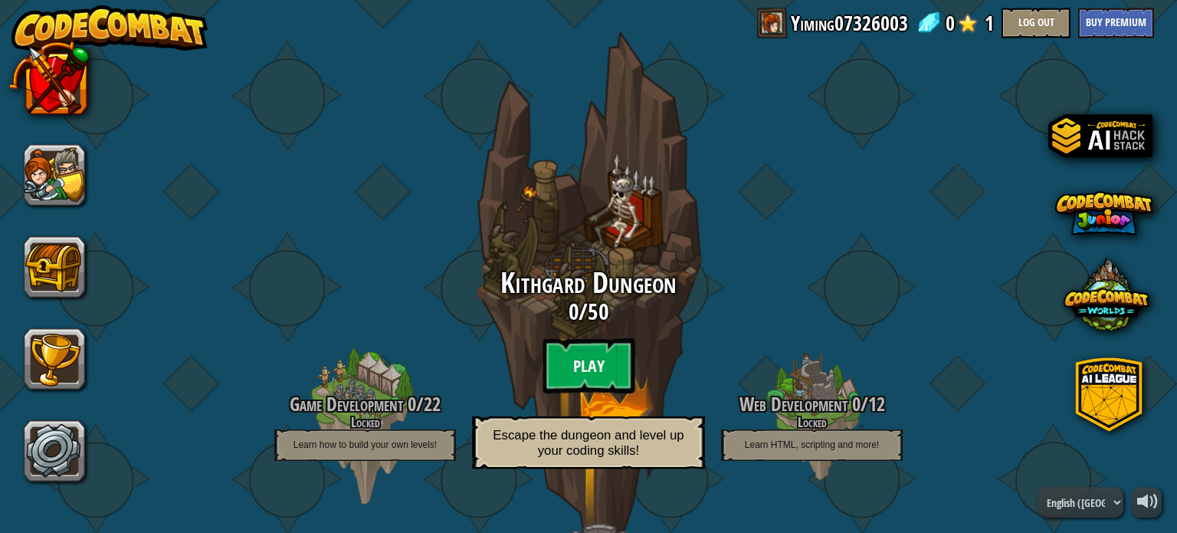
click at [601, 357] on btn "Play" at bounding box center [589, 365] width 92 height 55
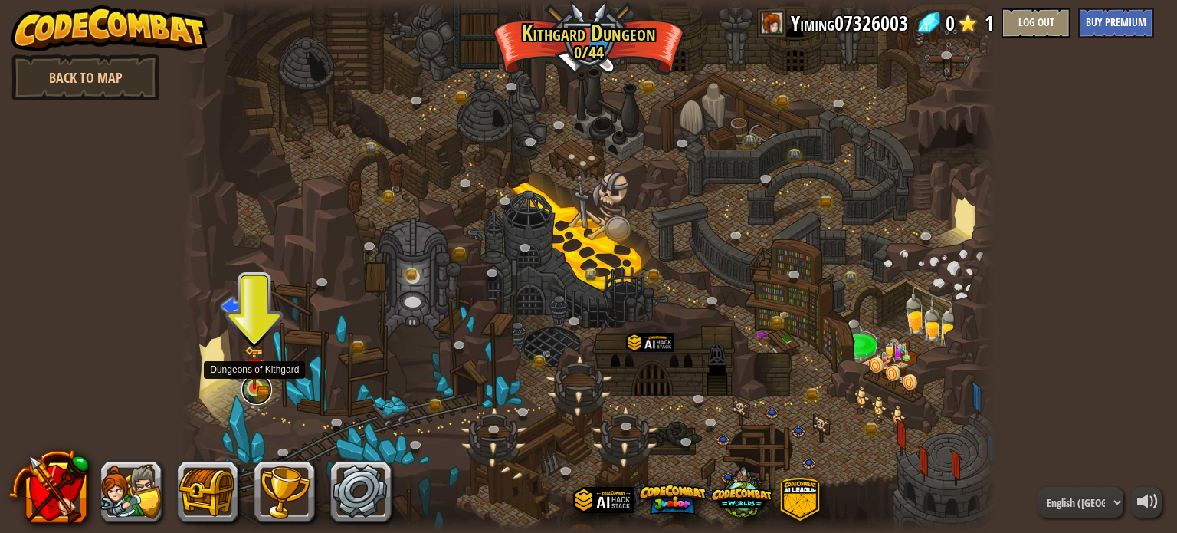
click at [267, 386] on link at bounding box center [256, 389] width 31 height 31
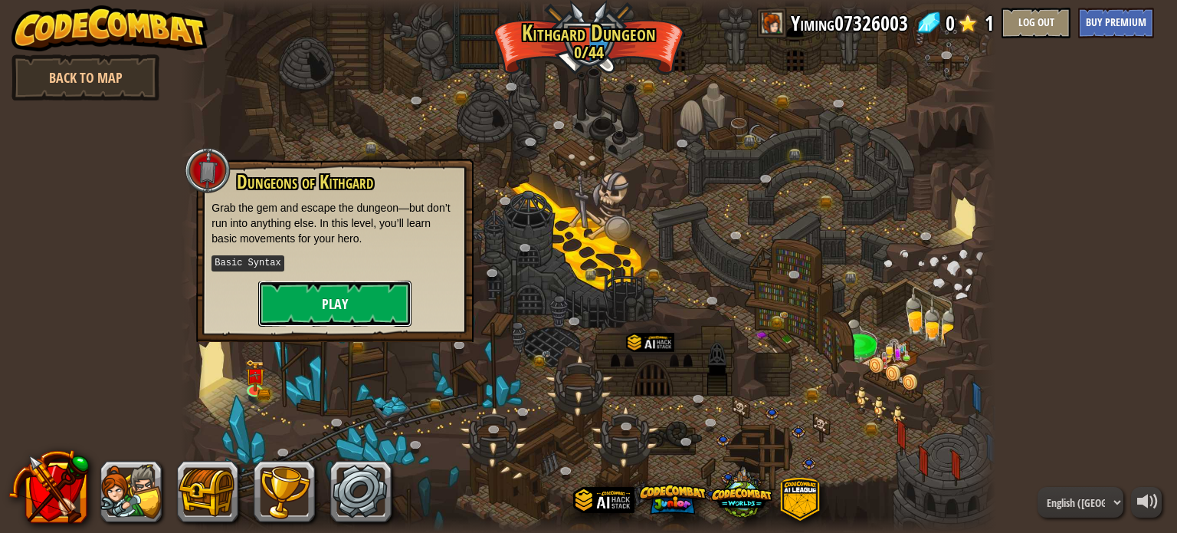
click at [364, 313] on button "Play" at bounding box center [334, 304] width 153 height 46
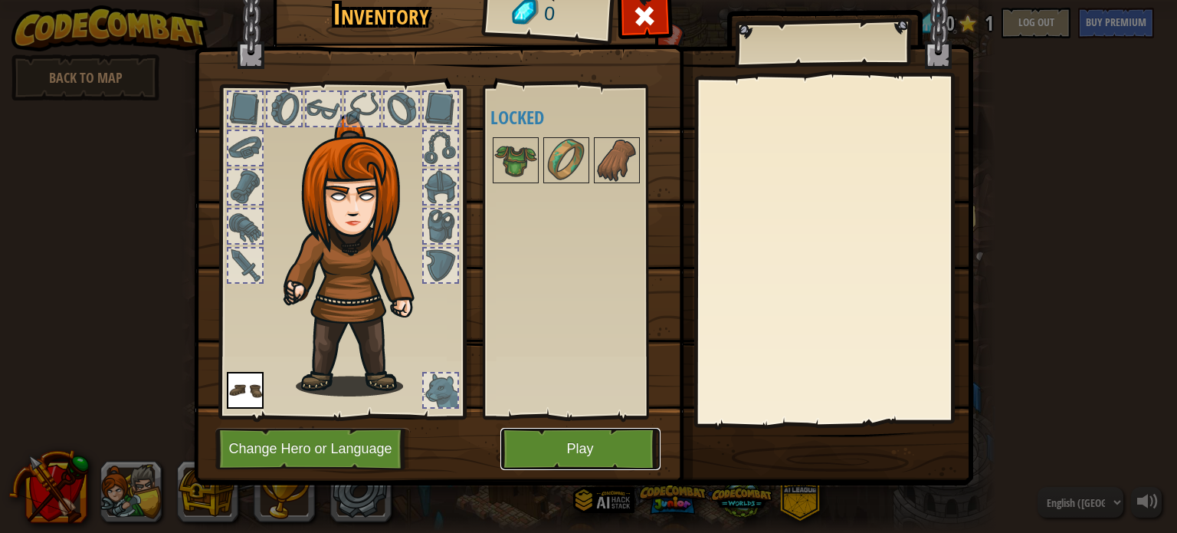
click at [581, 436] on button "Play" at bounding box center [580, 449] width 160 height 42
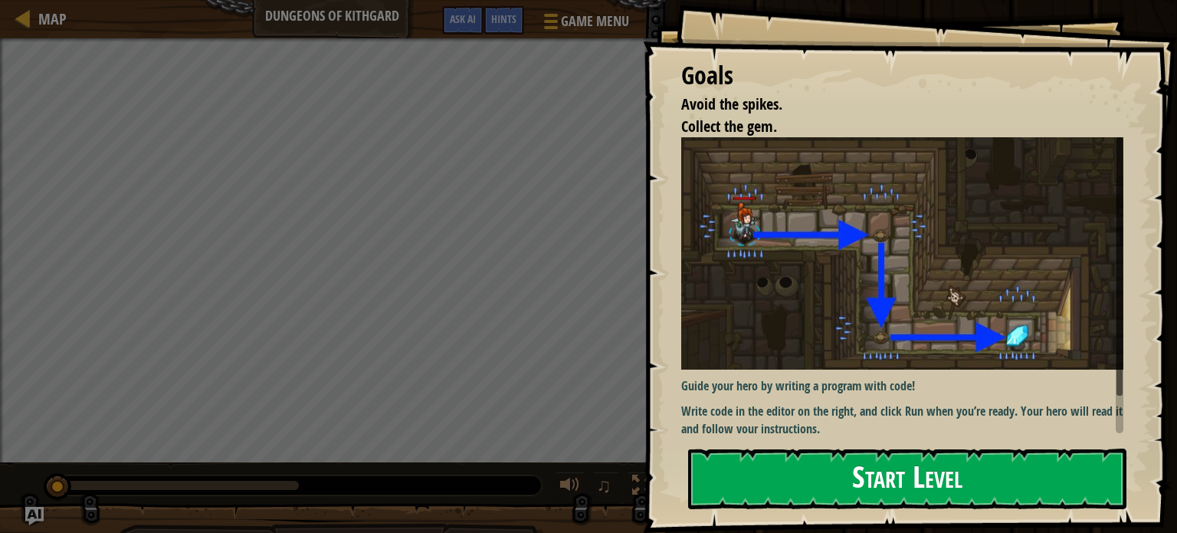
click at [914, 476] on button "Start Level" at bounding box center [907, 478] width 438 height 61
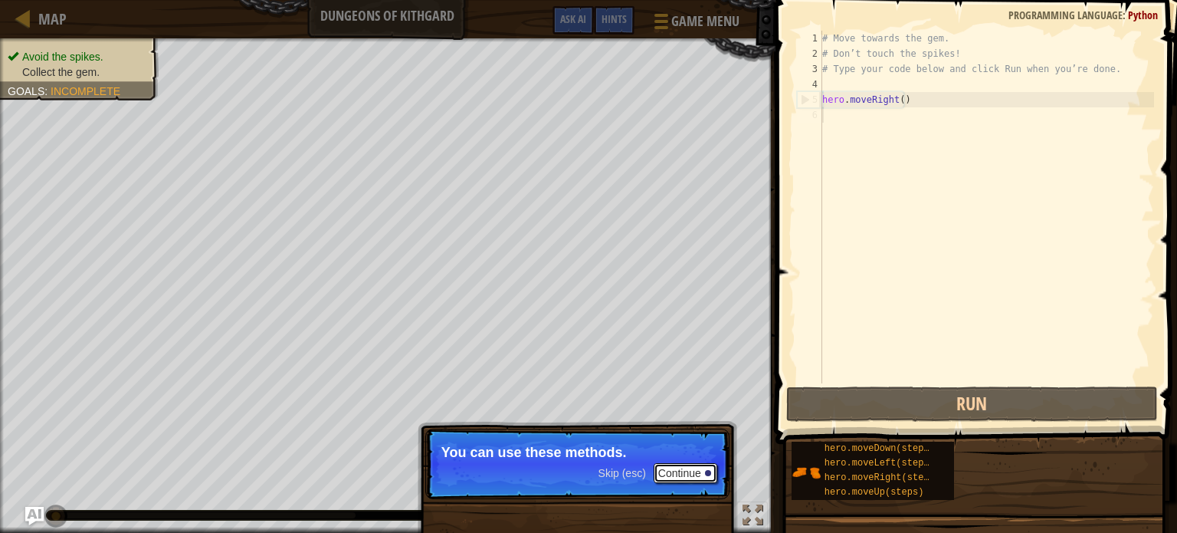
click at [694, 466] on button "Continue" at bounding box center [686, 473] width 64 height 20
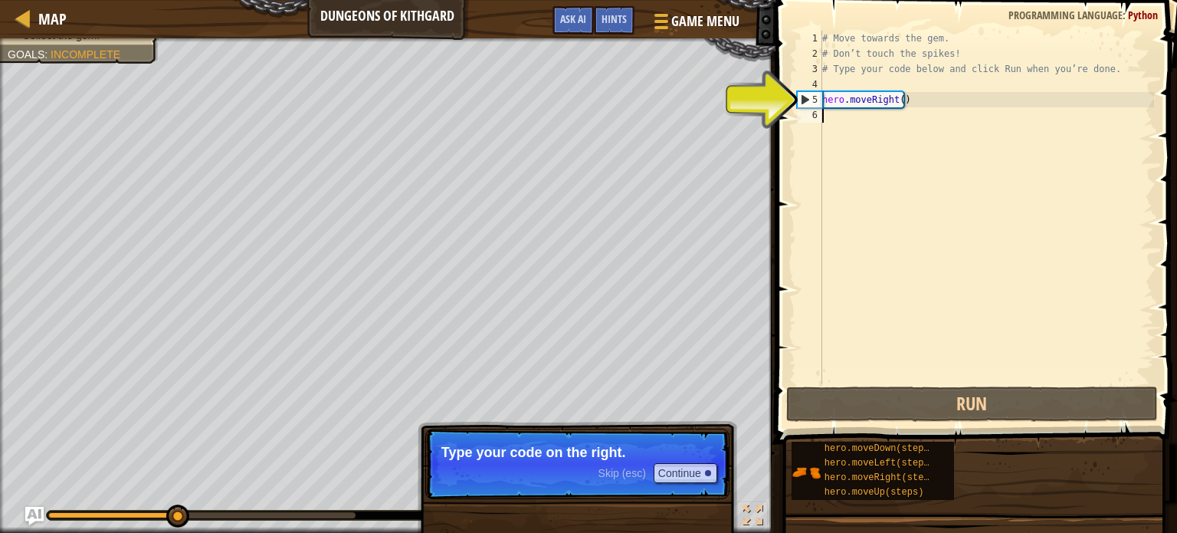
click at [891, 116] on div "# Move towards the gem. # Don’t touch the spikes! # Type your code below and cl…" at bounding box center [986, 222] width 335 height 383
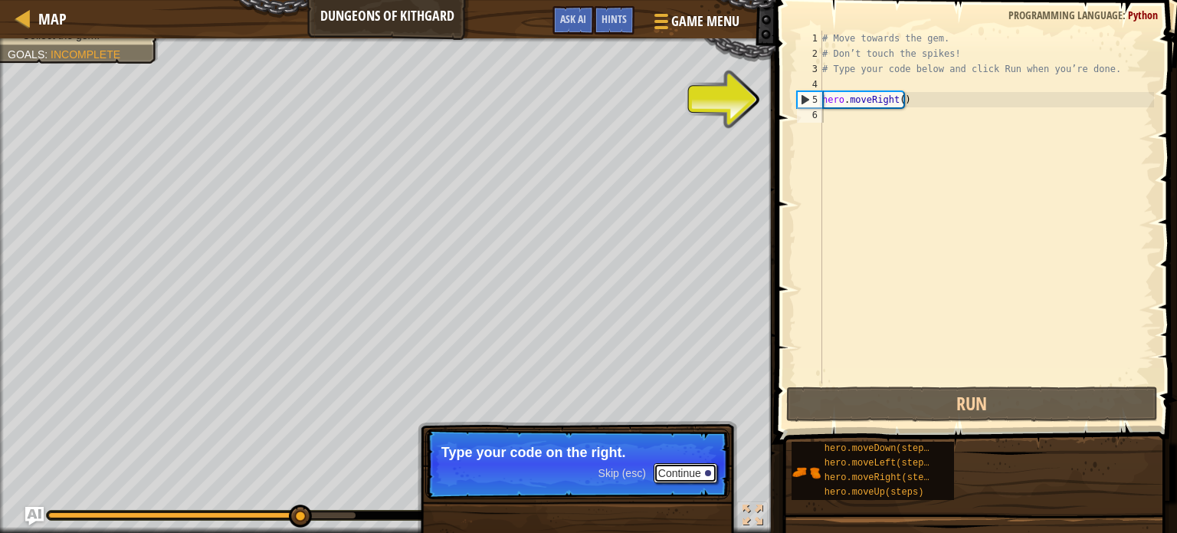
click at [686, 471] on button "Continue" at bounding box center [686, 473] width 64 height 20
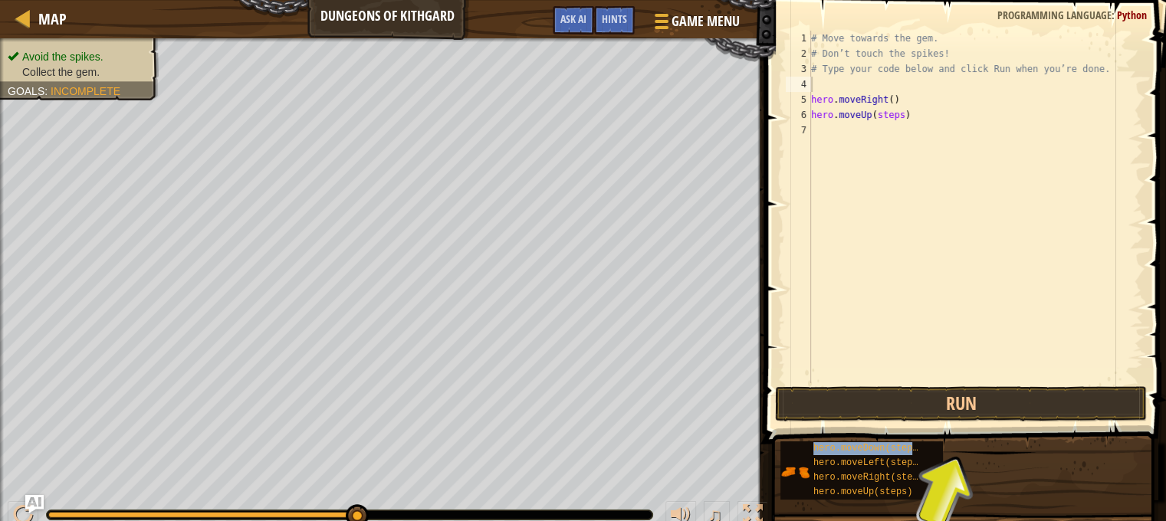
type textarea "hero.moveDown(steps)"
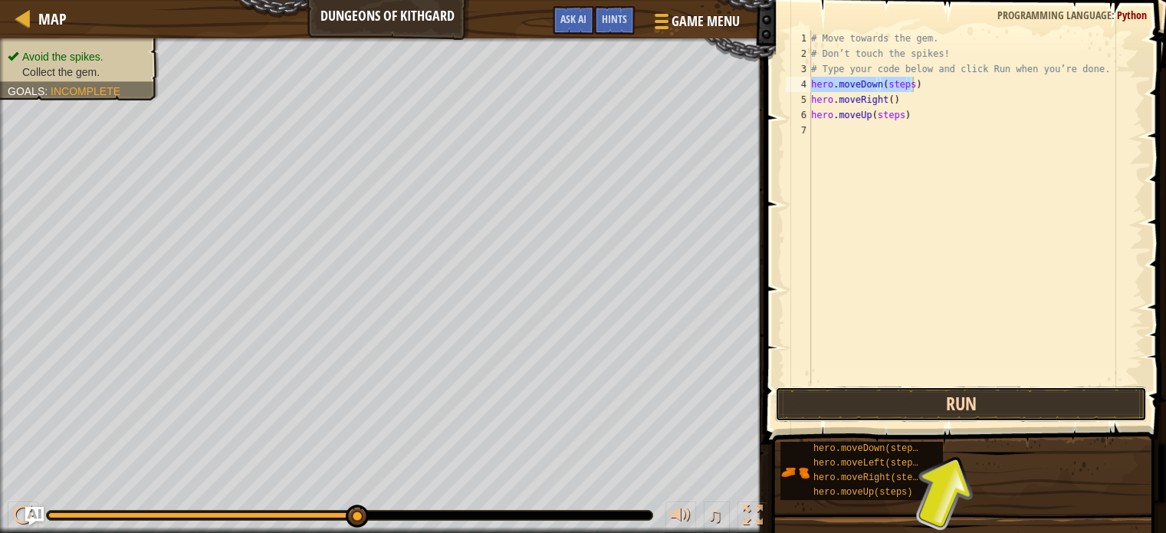
click at [897, 415] on button "Run" at bounding box center [961, 403] width 372 height 35
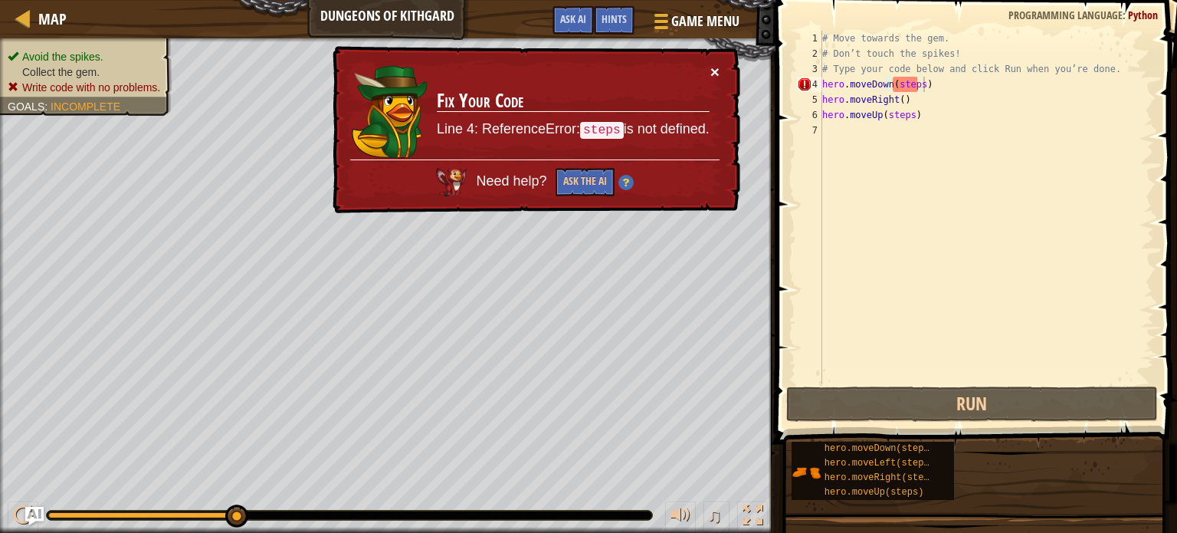
click at [716, 75] on button "×" at bounding box center [715, 72] width 9 height 16
click at [704, 76] on td "Fix Your Code Line 4: ReferenceError: steps is not defined." at bounding box center [573, 112] width 274 height 96
click at [625, 179] on img at bounding box center [626, 182] width 15 height 15
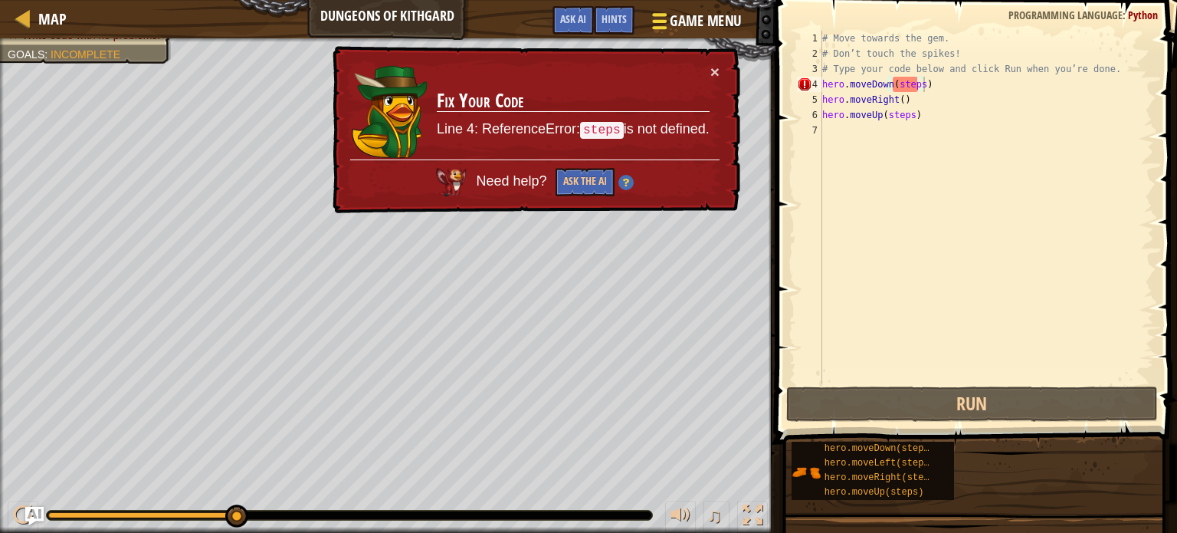
click at [681, 26] on span "Game Menu" at bounding box center [705, 21] width 71 height 21
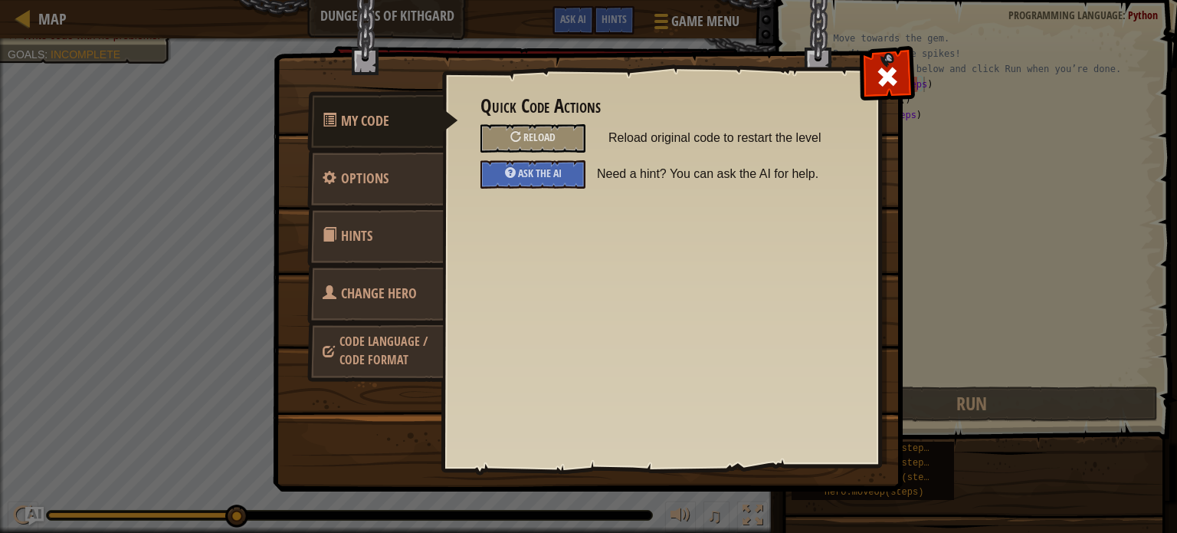
click at [382, 228] on link "Hints" at bounding box center [375, 236] width 136 height 60
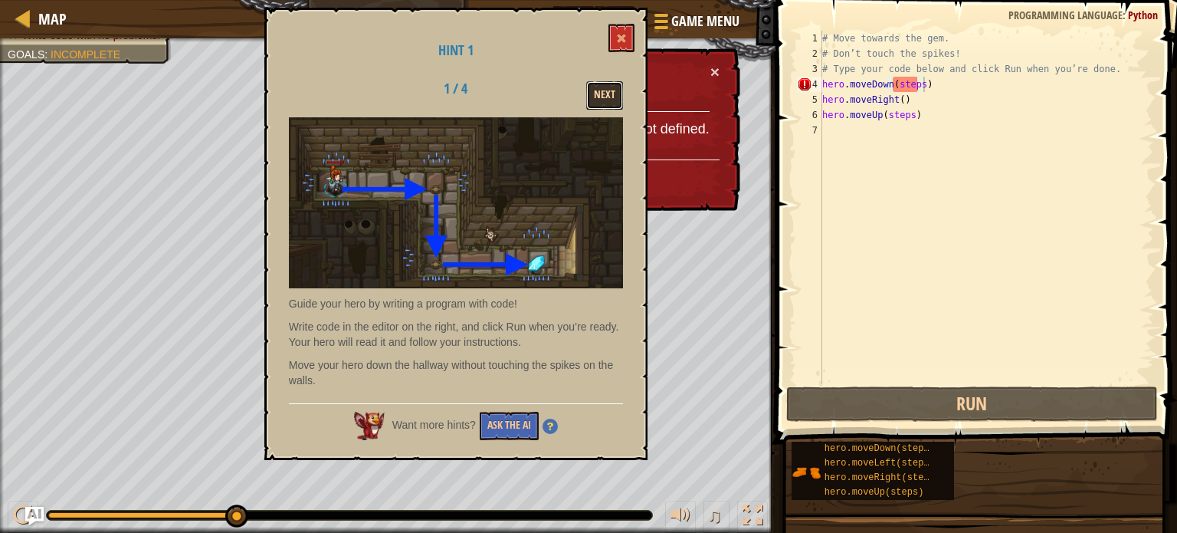
click at [609, 101] on button "Next" at bounding box center [604, 95] width 37 height 28
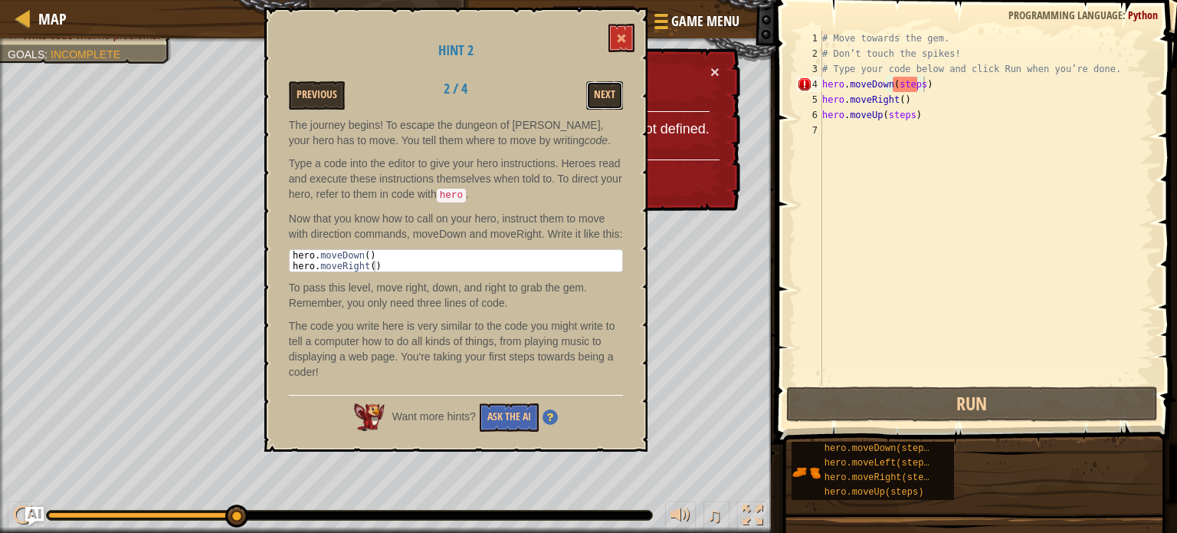
click at [609, 101] on button "Next" at bounding box center [604, 95] width 37 height 28
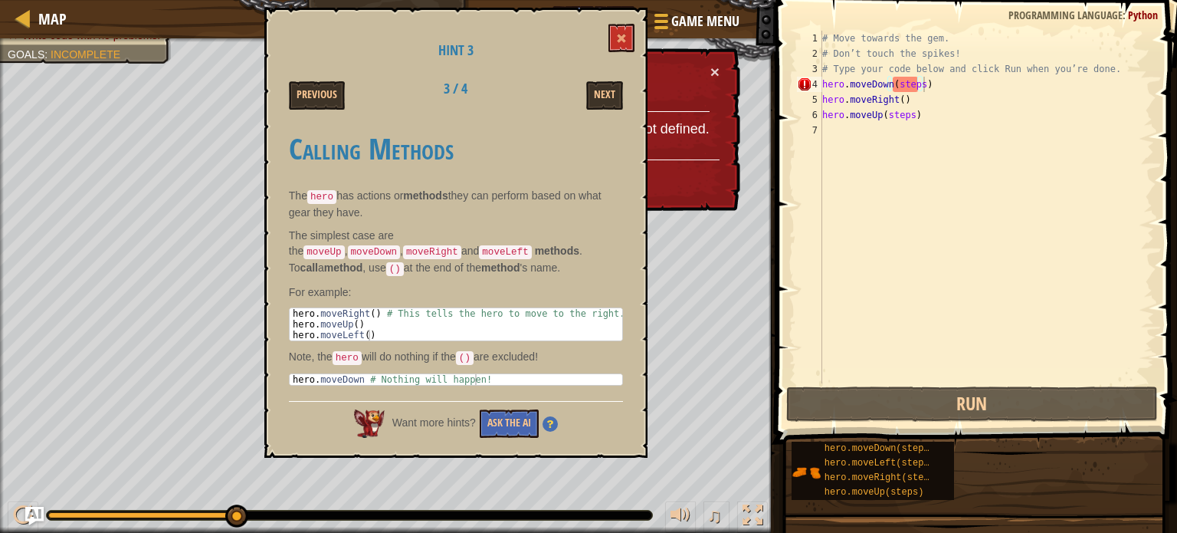
click at [423, 201] on strong "methods" at bounding box center [425, 195] width 44 height 12
click at [457, 192] on p "The hero has actions or methods they can perform based on what gear they have." at bounding box center [456, 204] width 334 height 32
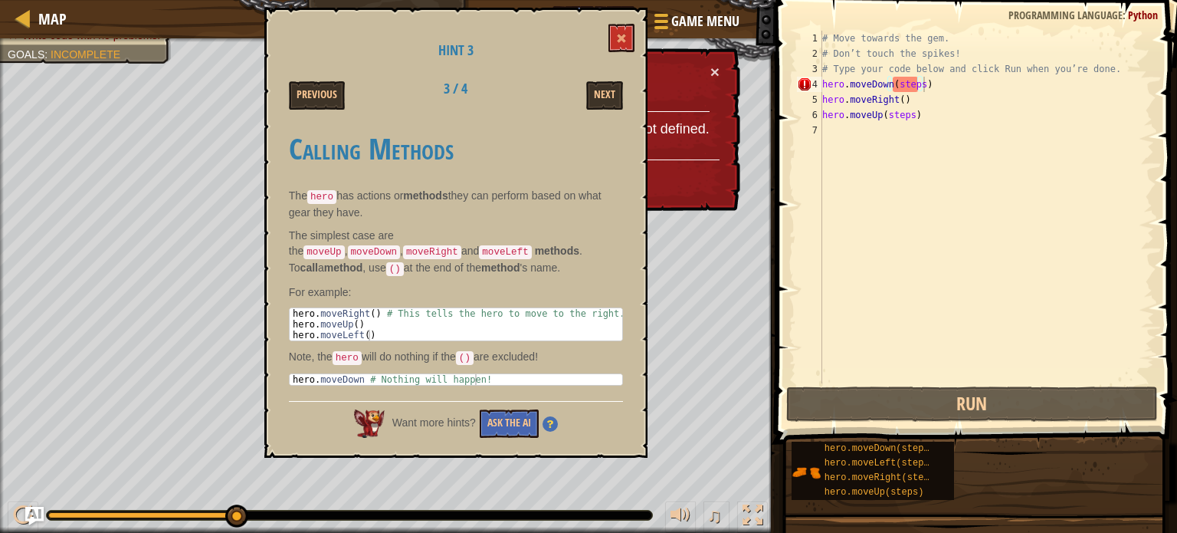
drag, startPoint x: 457, startPoint y: 192, endPoint x: 528, endPoint y: 222, distance: 77.0
click at [528, 222] on div "Calling Methods The hero has actions or methods they can perform based on what …" at bounding box center [456, 255] width 334 height 276
click at [480, 251] on p "The simplest case are the moveUp , moveDown , moveRight and moveLeft methods . …" at bounding box center [456, 252] width 334 height 49
drag, startPoint x: 480, startPoint y: 251, endPoint x: 503, endPoint y: 266, distance: 27.6
click at [503, 266] on p "The simplest case are the moveUp , moveDown , moveRight and moveLeft methods . …" at bounding box center [456, 252] width 334 height 49
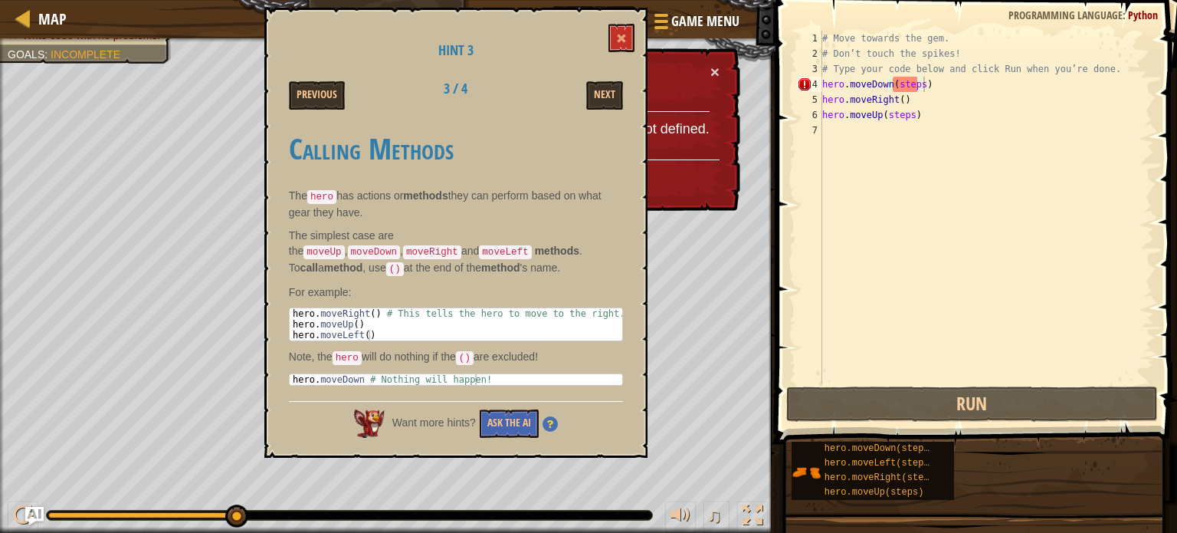
click at [503, 266] on p "The simplest case are the moveUp , moveDown , moveRight and moveLeft methods . …" at bounding box center [456, 252] width 334 height 49
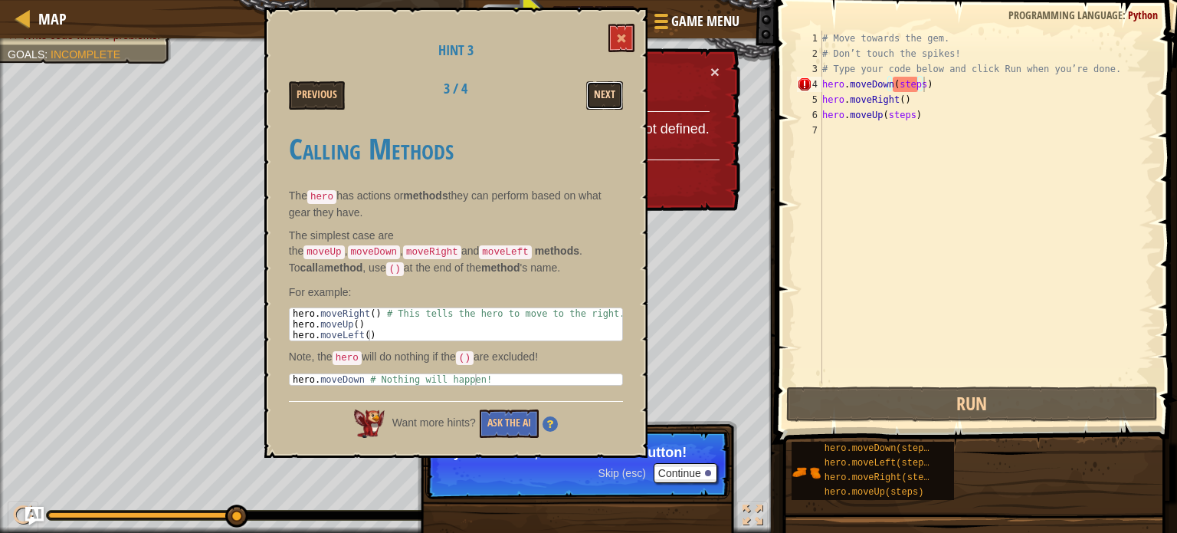
click at [594, 94] on button "Next" at bounding box center [604, 95] width 37 height 28
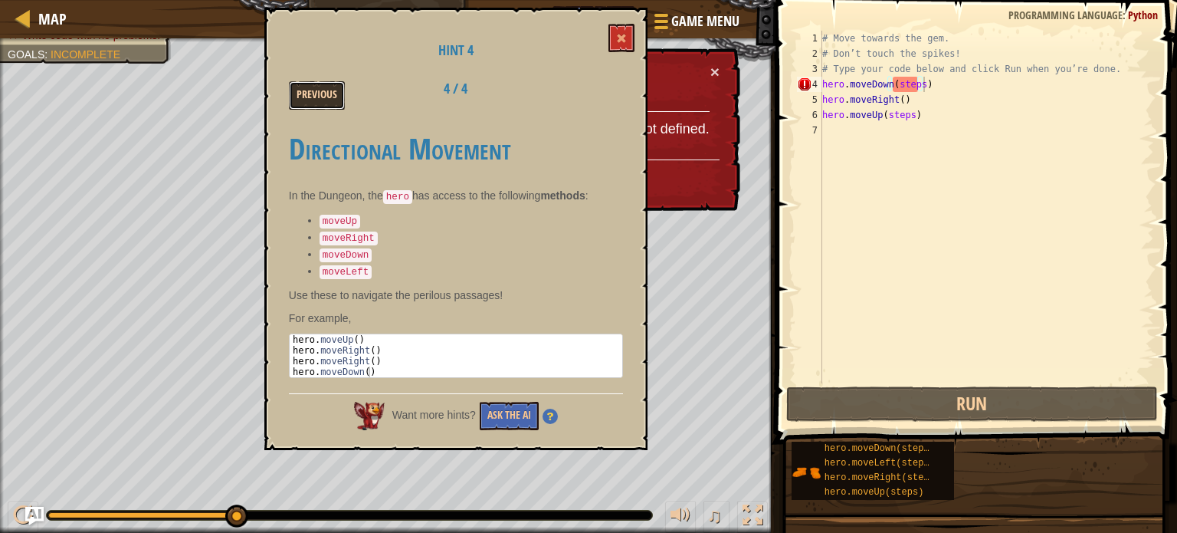
click at [306, 102] on button "Previous" at bounding box center [317, 95] width 56 height 28
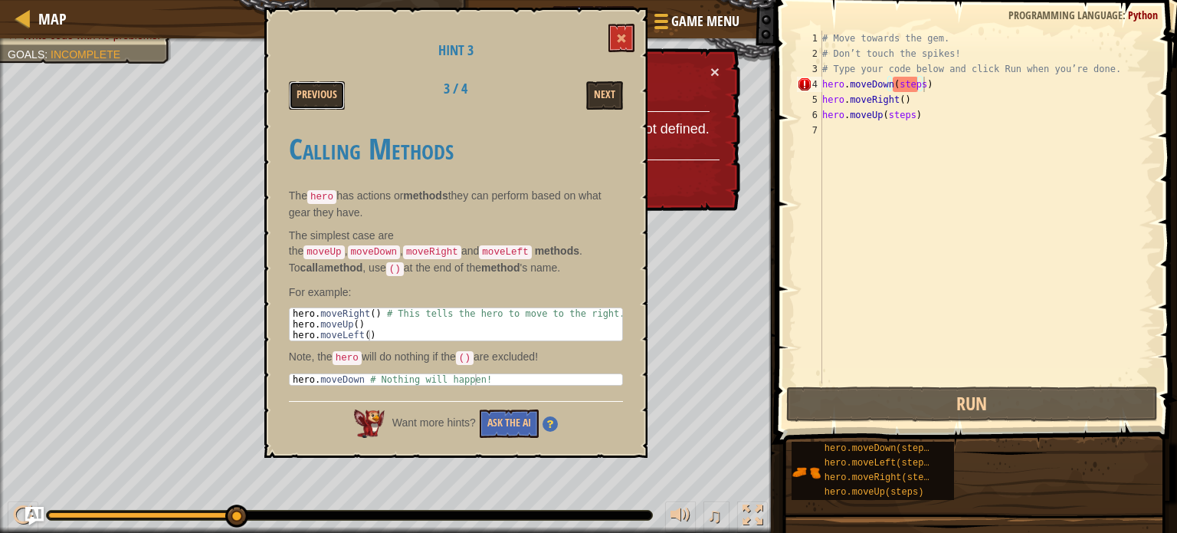
click at [306, 102] on button "Previous" at bounding box center [317, 95] width 56 height 28
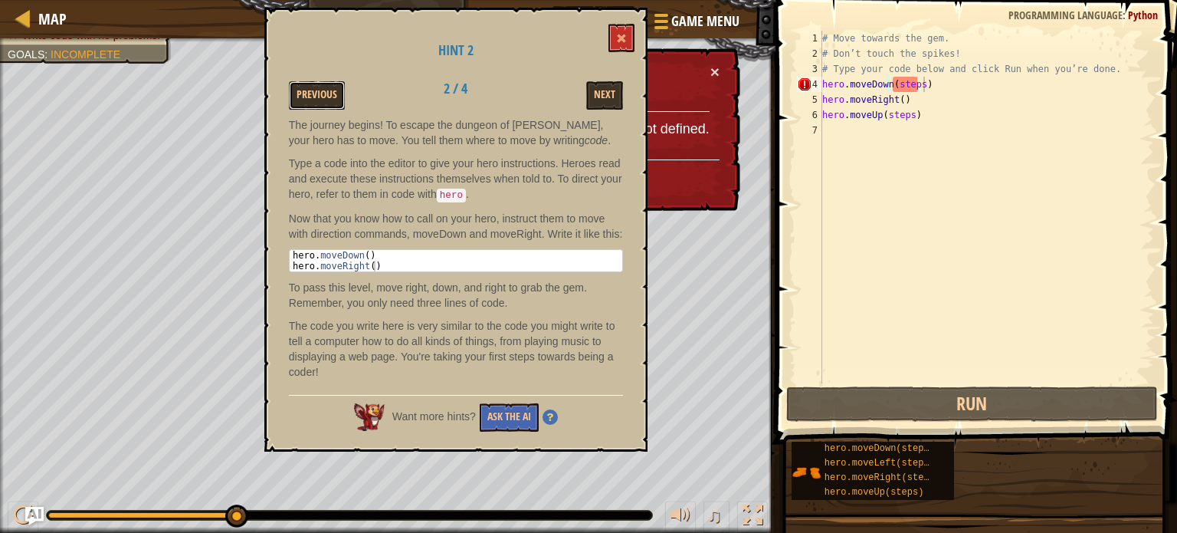
click at [306, 102] on button "Previous" at bounding box center [317, 95] width 56 height 28
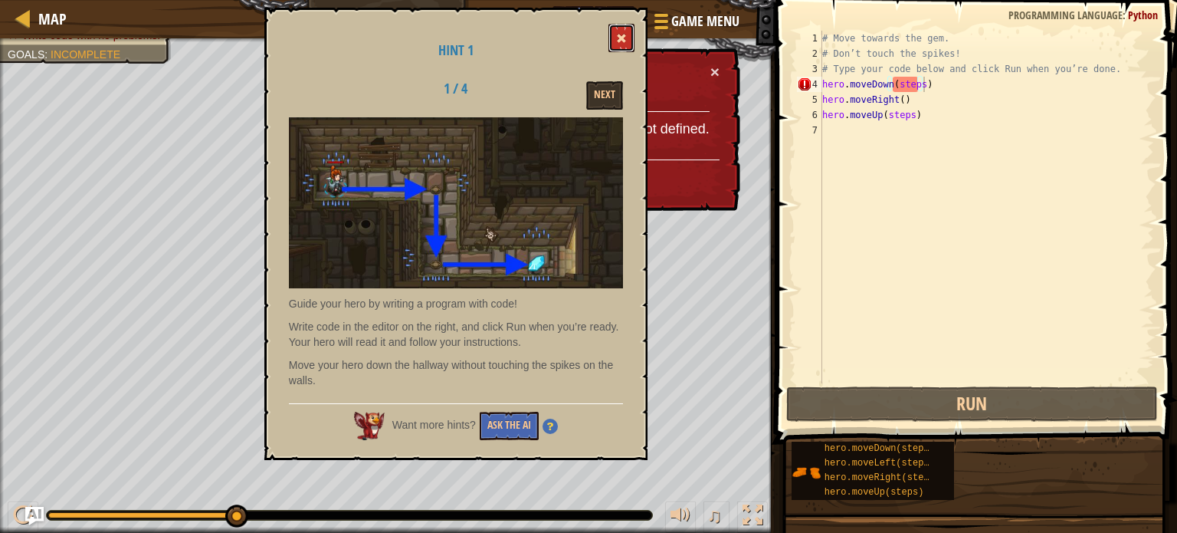
click at [615, 44] on button at bounding box center [622, 38] width 26 height 28
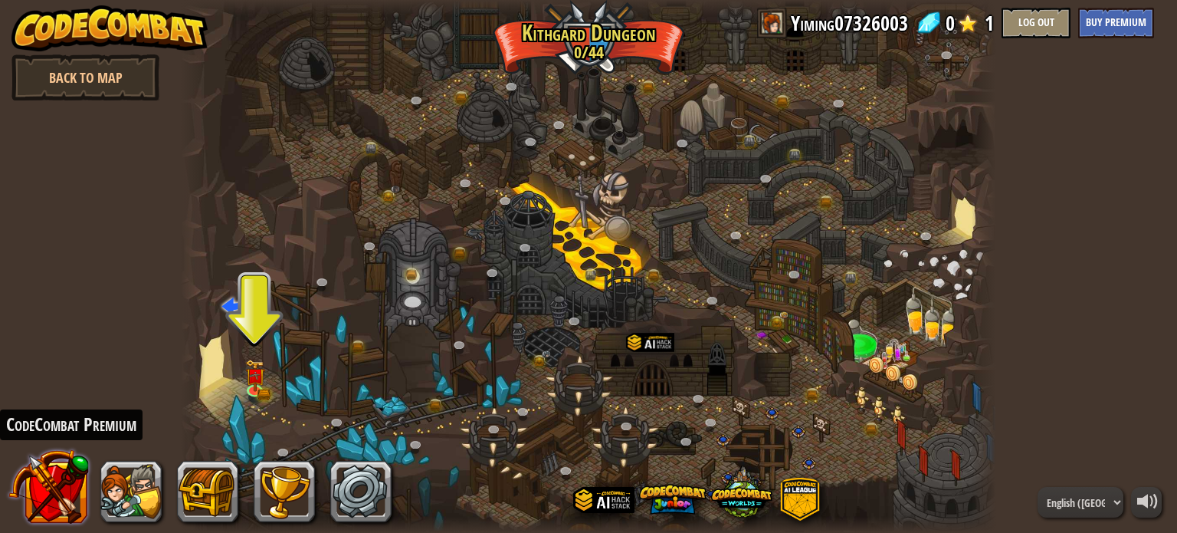
click at [55, 495] on button at bounding box center [48, 486] width 80 height 80
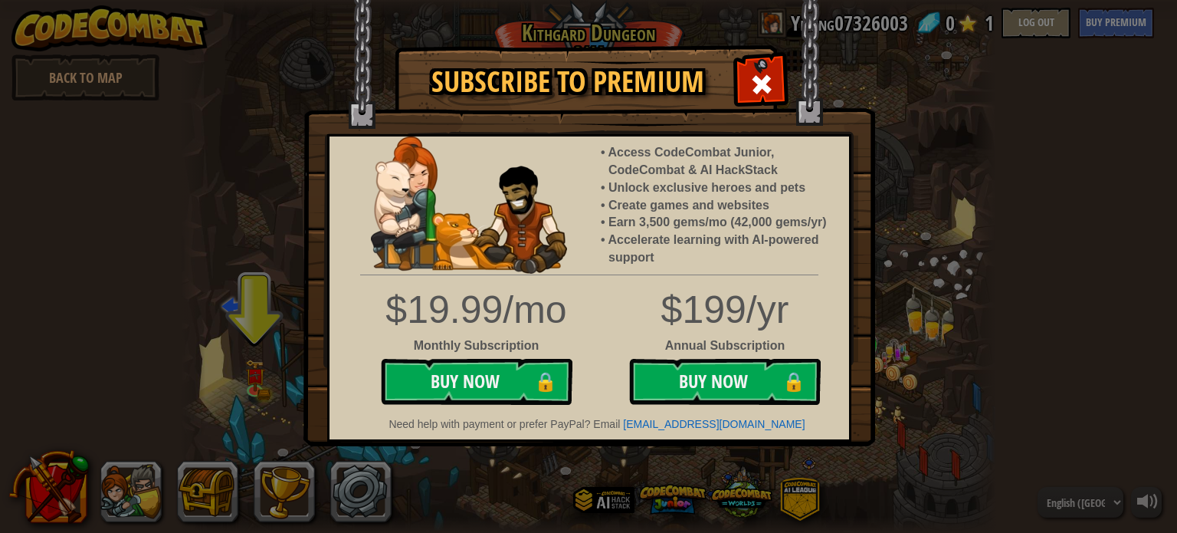
click at [976, 165] on div "Subscribe to Premium Access CodeCombat Junior, CodeCombat & AI HackStack Unlock…" at bounding box center [588, 266] width 1177 height 533
click at [934, 122] on div "Subscribe to Premium Access CodeCombat Junior, CodeCombat & AI HackStack Unlock…" at bounding box center [588, 266] width 1177 height 533
click at [202, 444] on div "Subscribe to Premium Access CodeCombat Junior, CodeCombat & AI HackStack Unlock…" at bounding box center [588, 266] width 1177 height 533
click at [761, 62] on div at bounding box center [761, 82] width 48 height 48
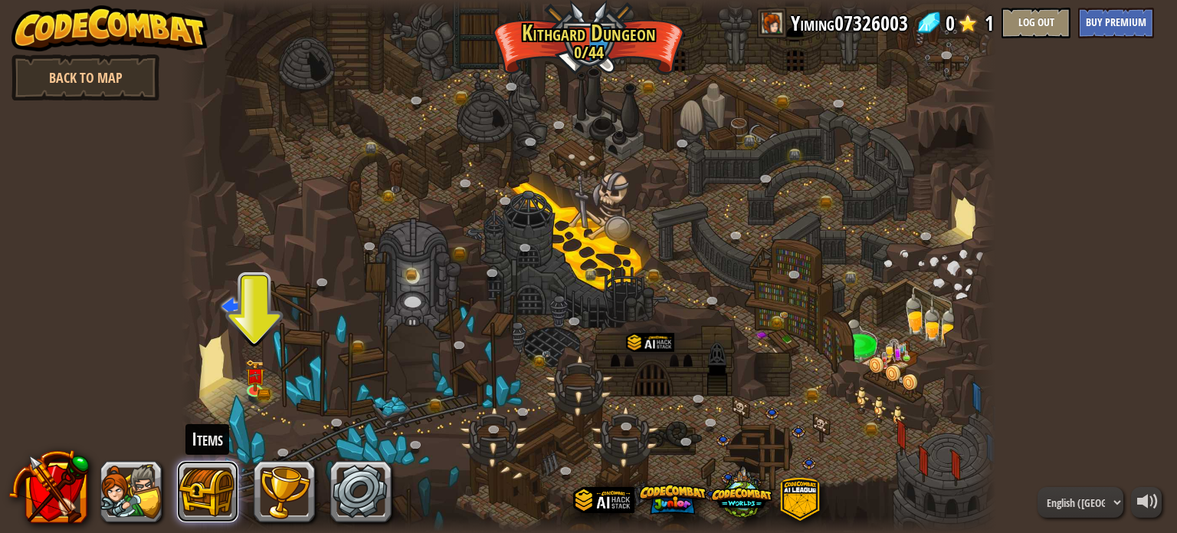
click at [210, 497] on button at bounding box center [207, 491] width 61 height 61
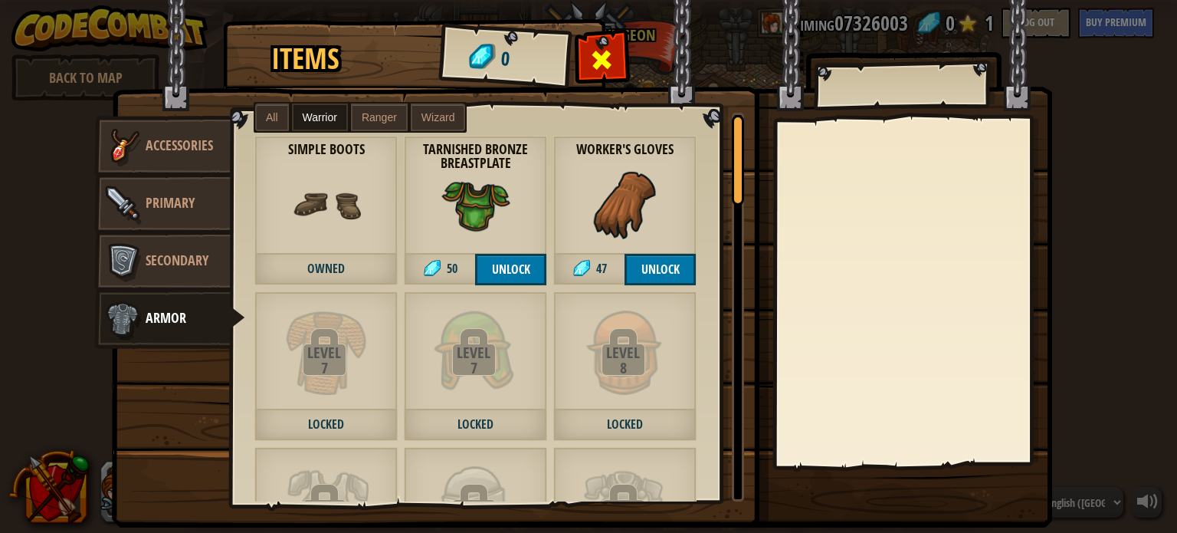
click at [611, 54] on div at bounding box center [602, 64] width 48 height 48
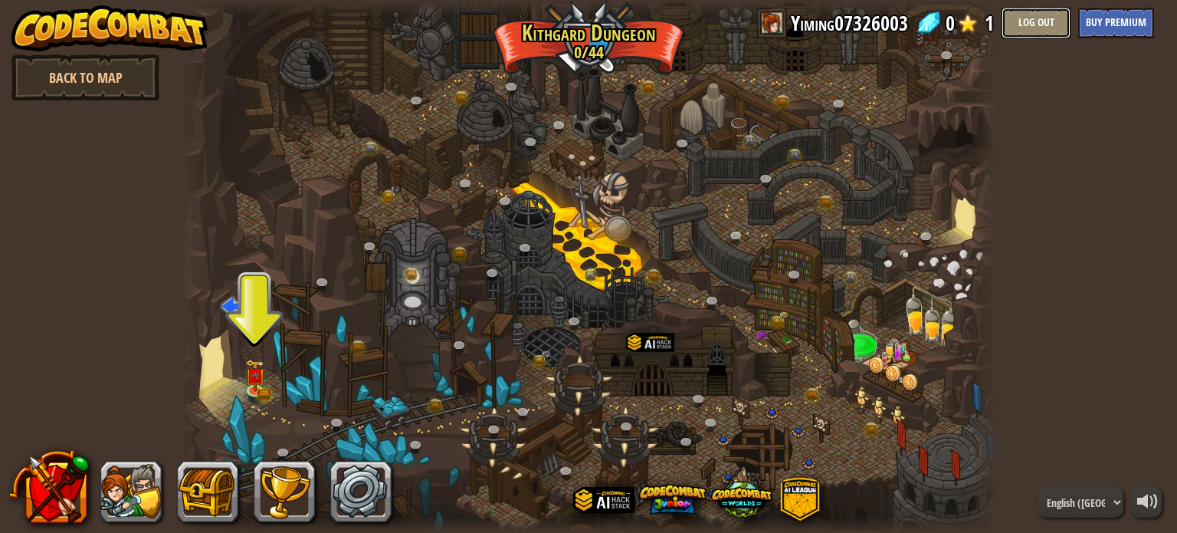
click at [1042, 29] on button "Log Out" at bounding box center [1036, 23] width 69 height 31
